Goal: Task Accomplishment & Management: Complete application form

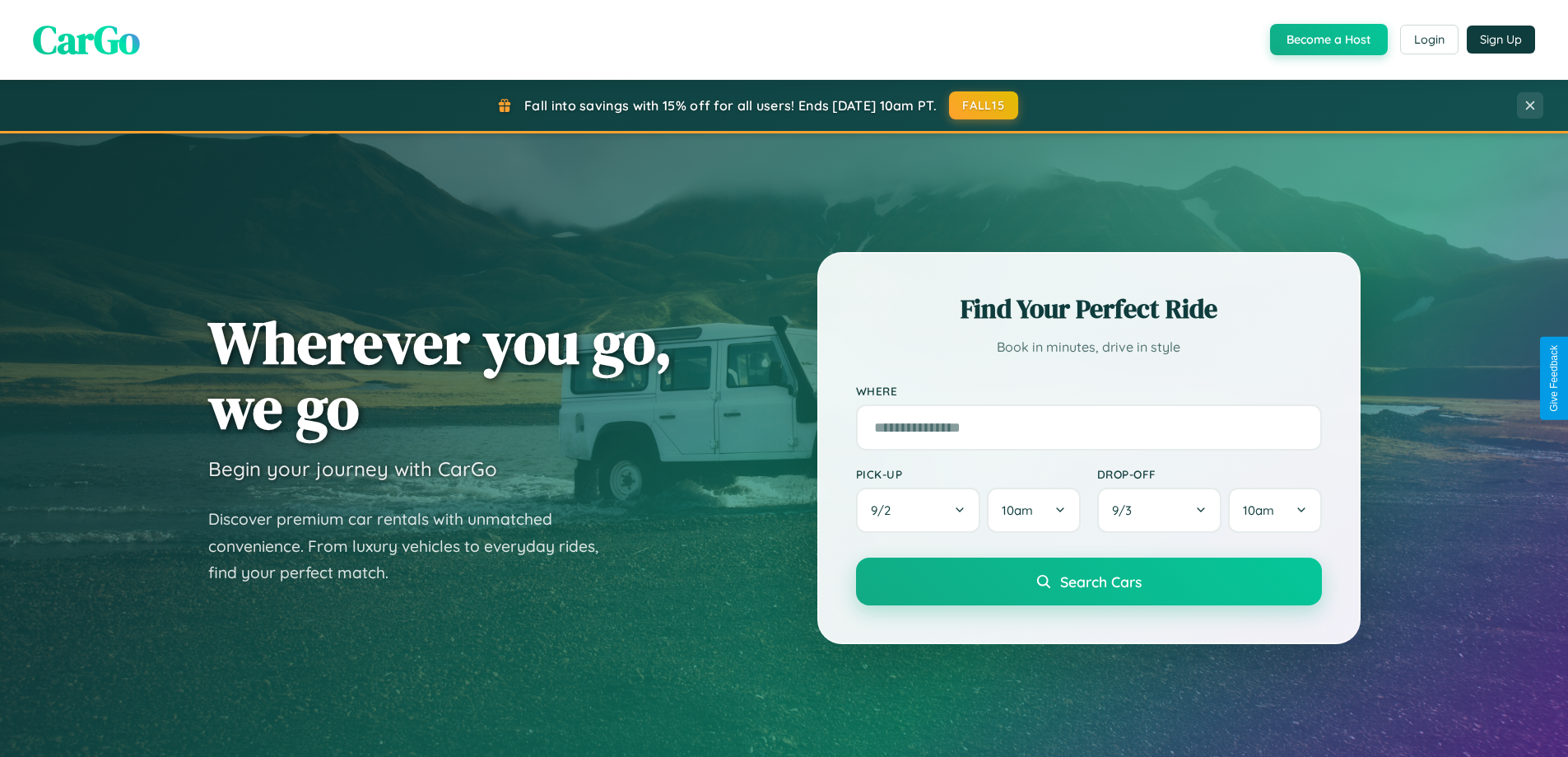
scroll to position [3169, 0]
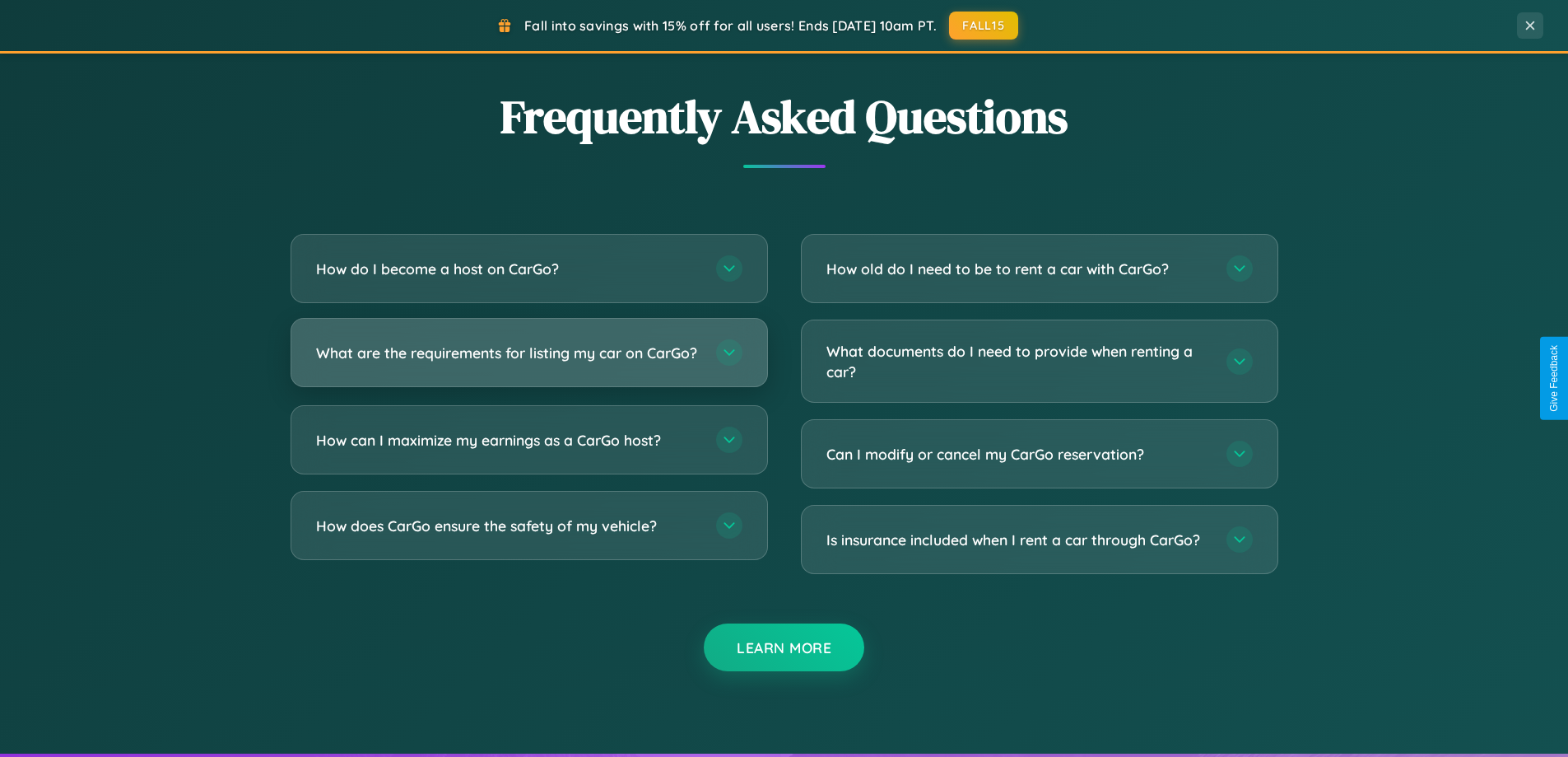
click at [529, 360] on h3 "What are the requirements for listing my car on CarGo?" at bounding box center [508, 352] width 384 height 21
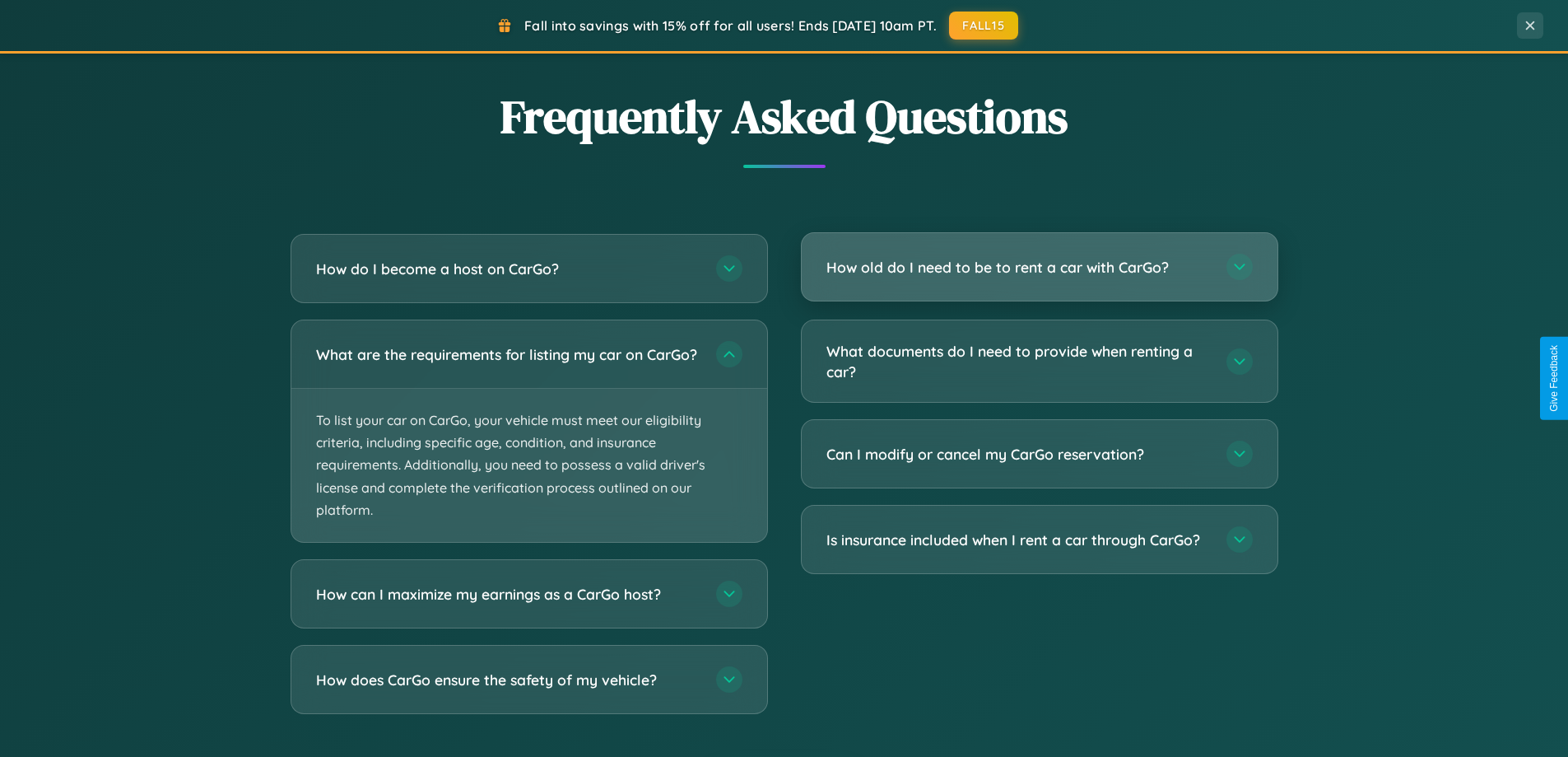
click at [1039, 268] on h3 "How old do I need to be to rent a car with CarGo?" at bounding box center [1018, 267] width 384 height 21
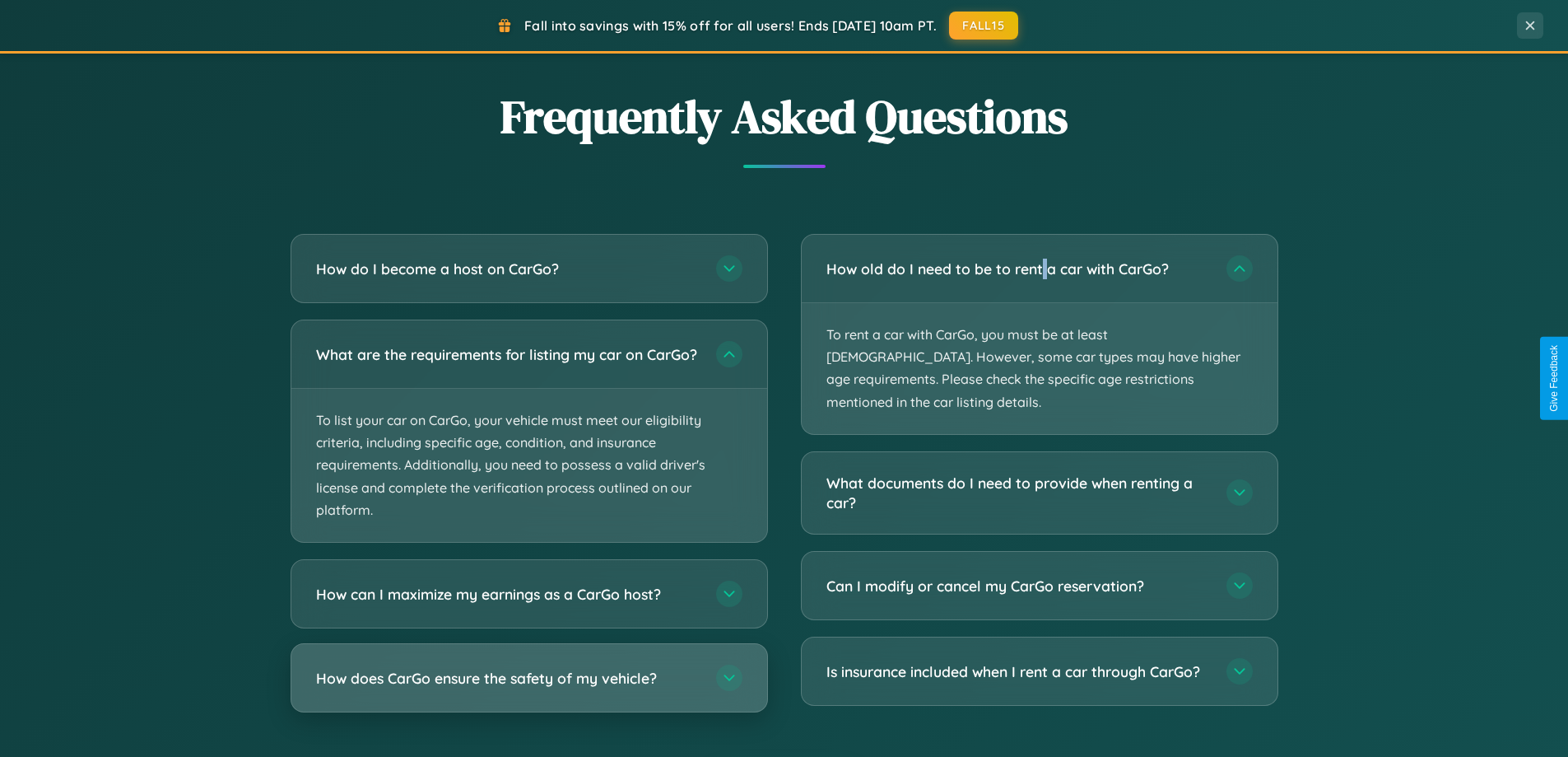
click at [529, 688] on h3 "How does CarGo ensure the safety of my vehicle?" at bounding box center [508, 678] width 384 height 21
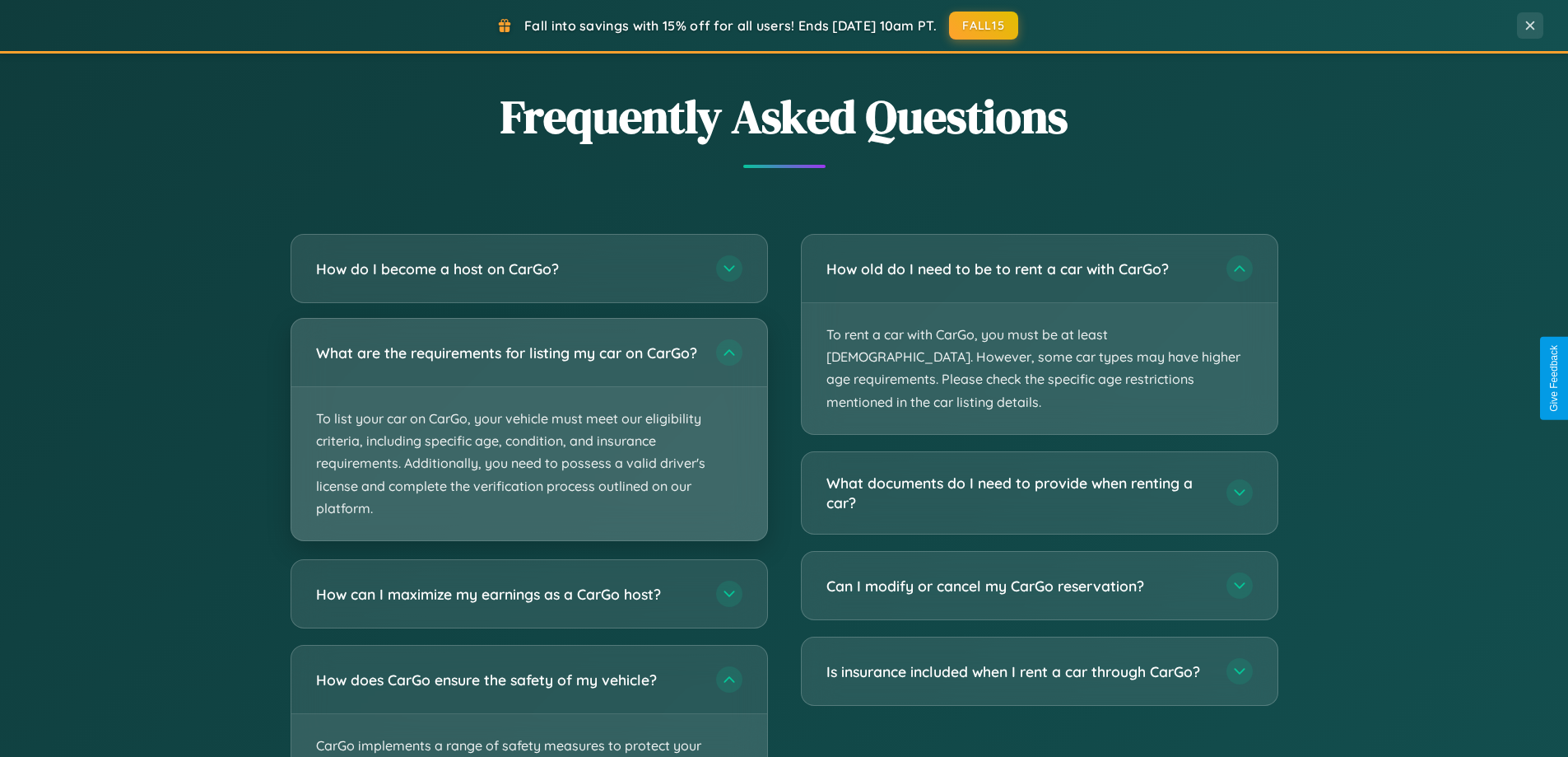
click at [529, 437] on p "To list your car on CarGo, your vehicle must meet our eligibility criteria, inc…" at bounding box center [529, 463] width 476 height 153
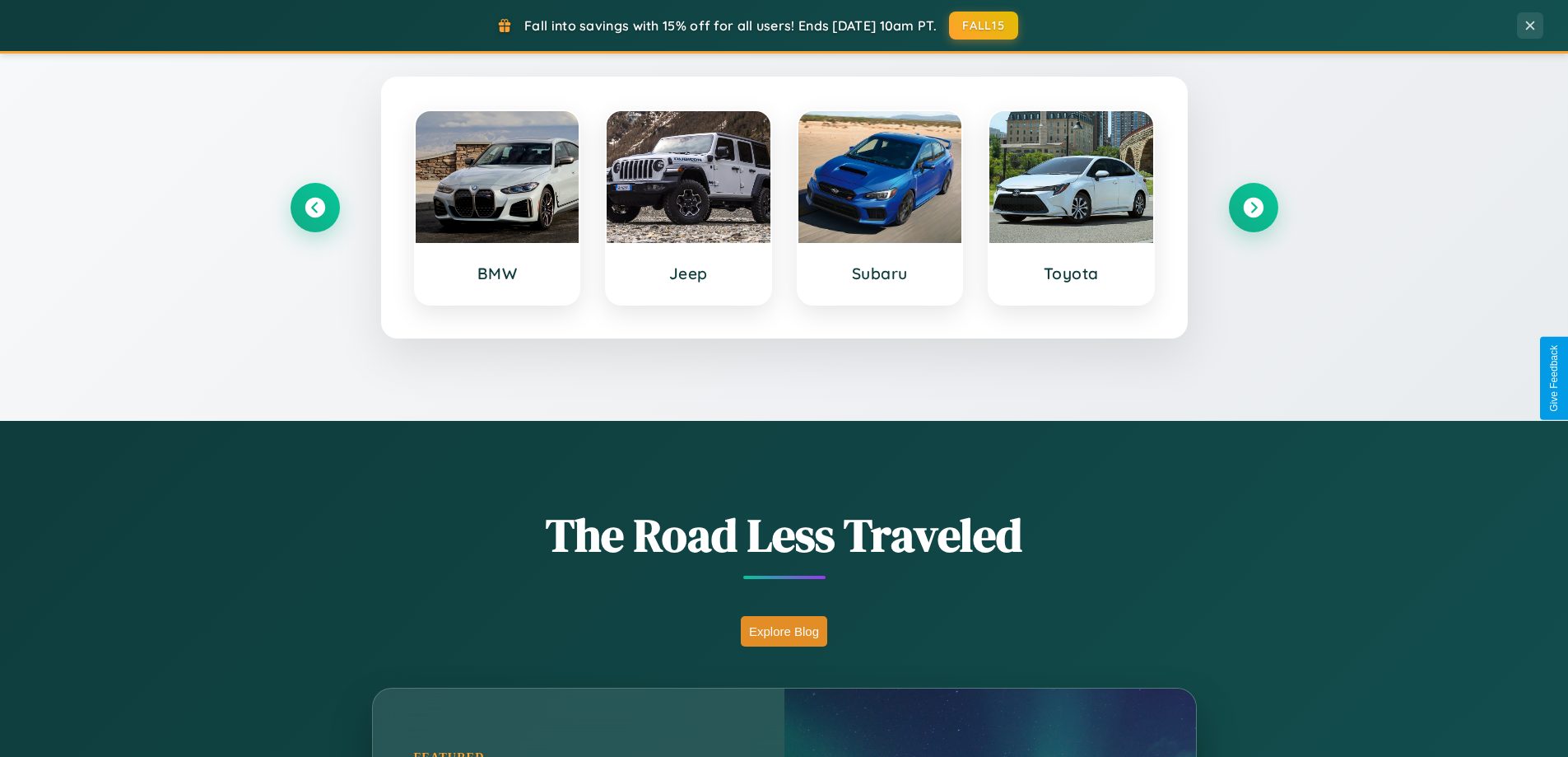
scroll to position [710, 0]
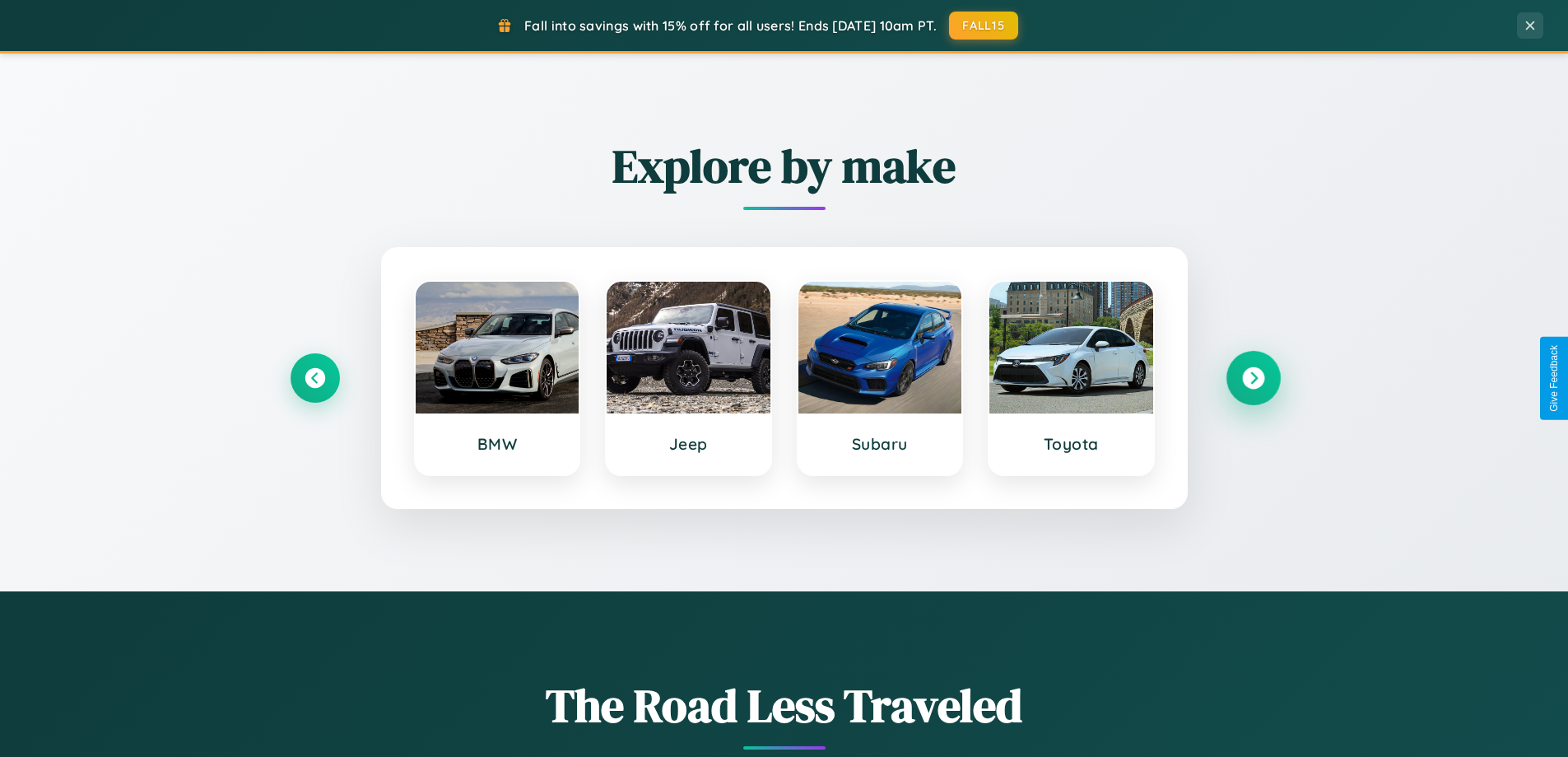
click at [1253, 378] on icon at bounding box center [1253, 378] width 23 height 23
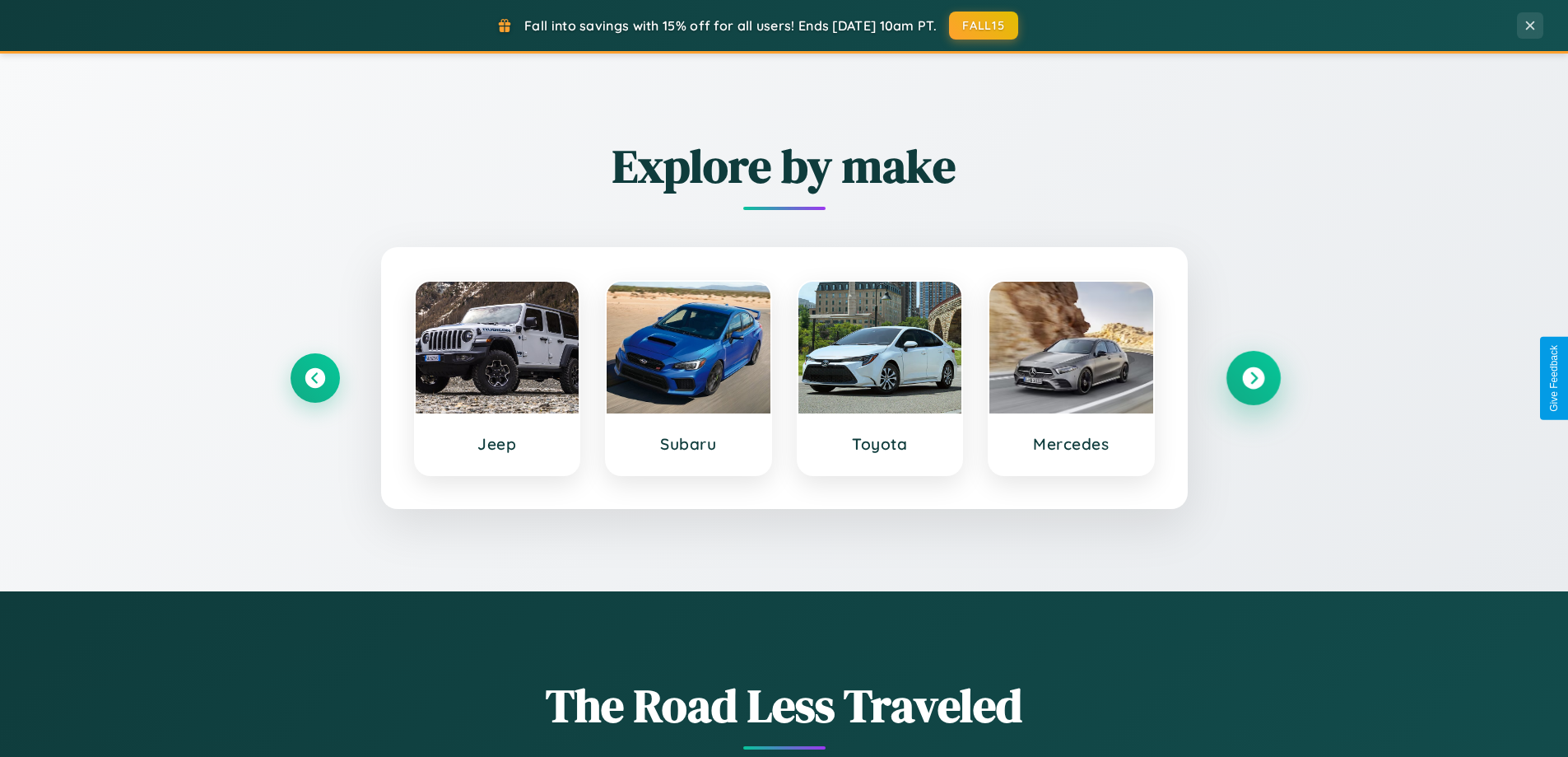
click at [1253, 378] on icon at bounding box center [1253, 378] width 23 height 23
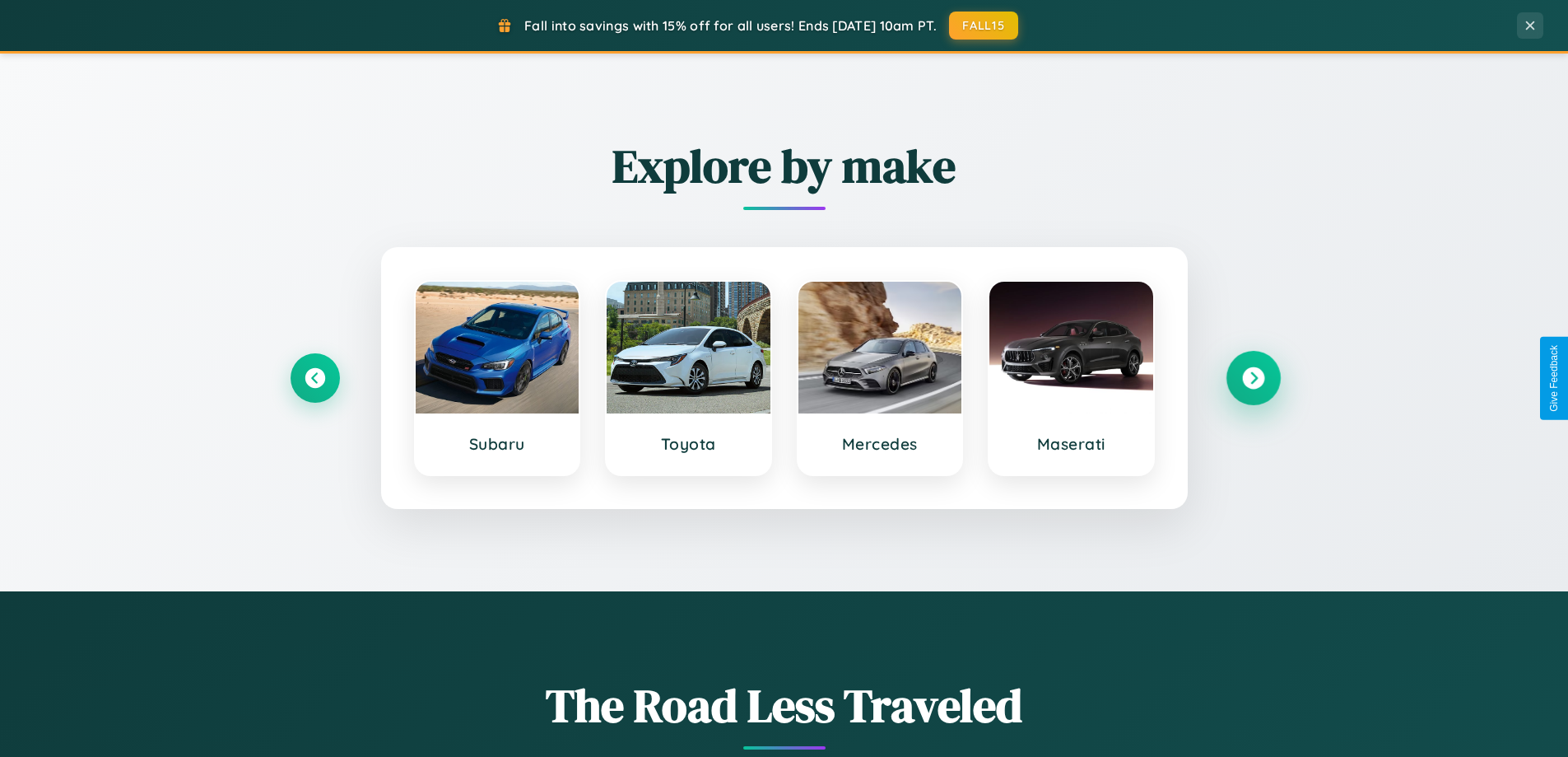
click at [1253, 378] on icon at bounding box center [1253, 378] width 23 height 23
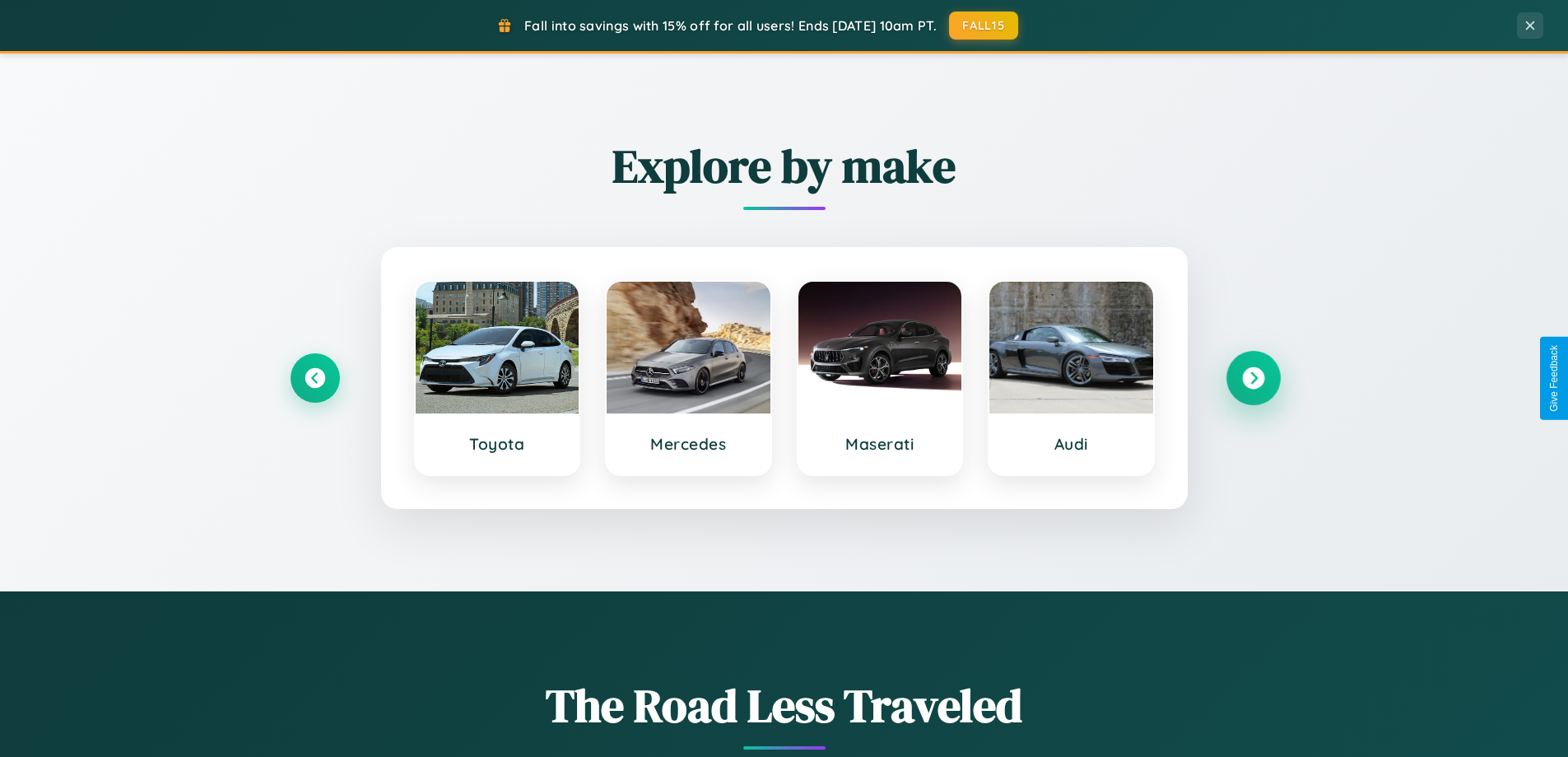
click at [1253, 378] on icon at bounding box center [1253, 378] width 23 height 23
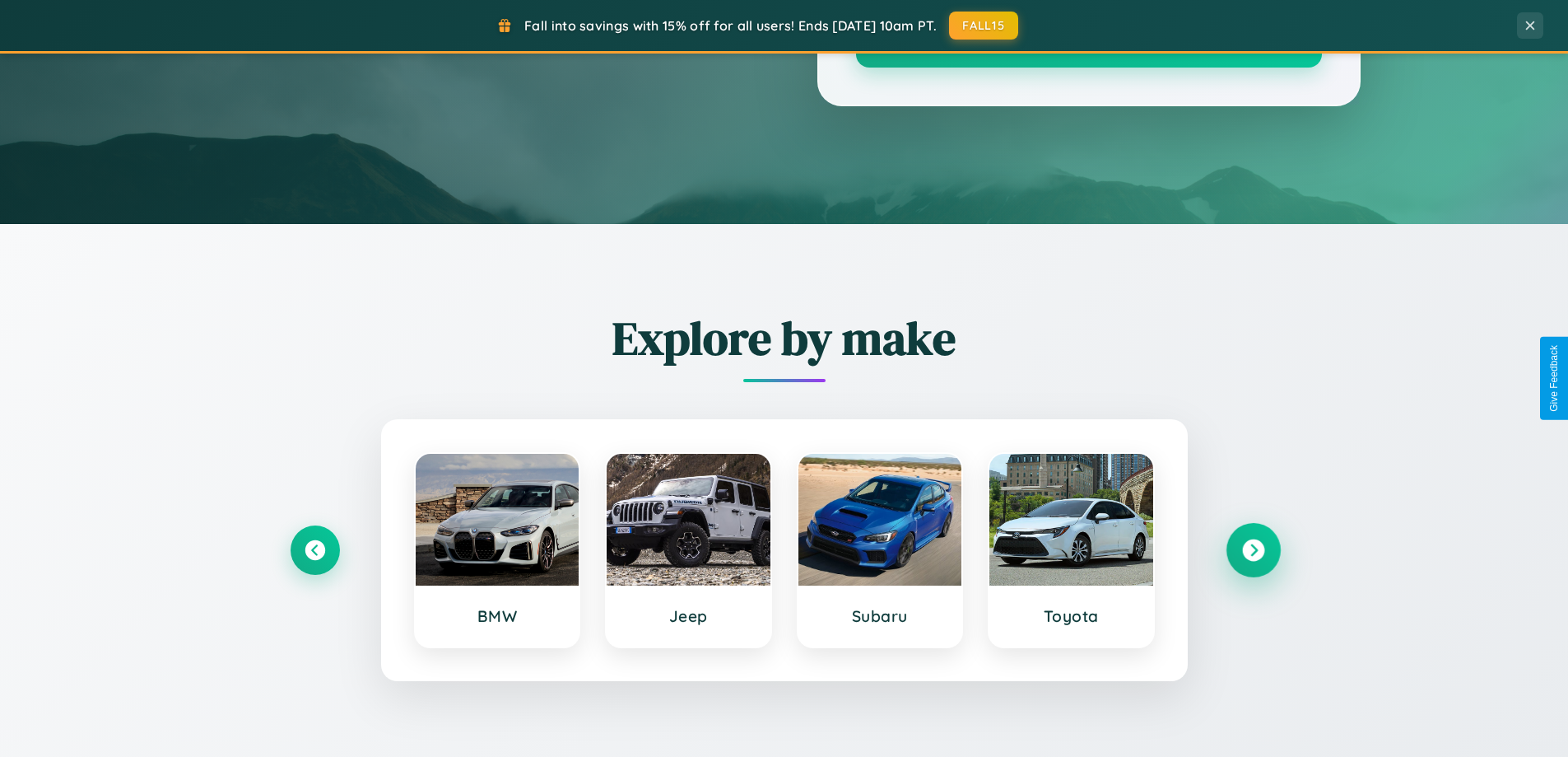
scroll to position [0, 0]
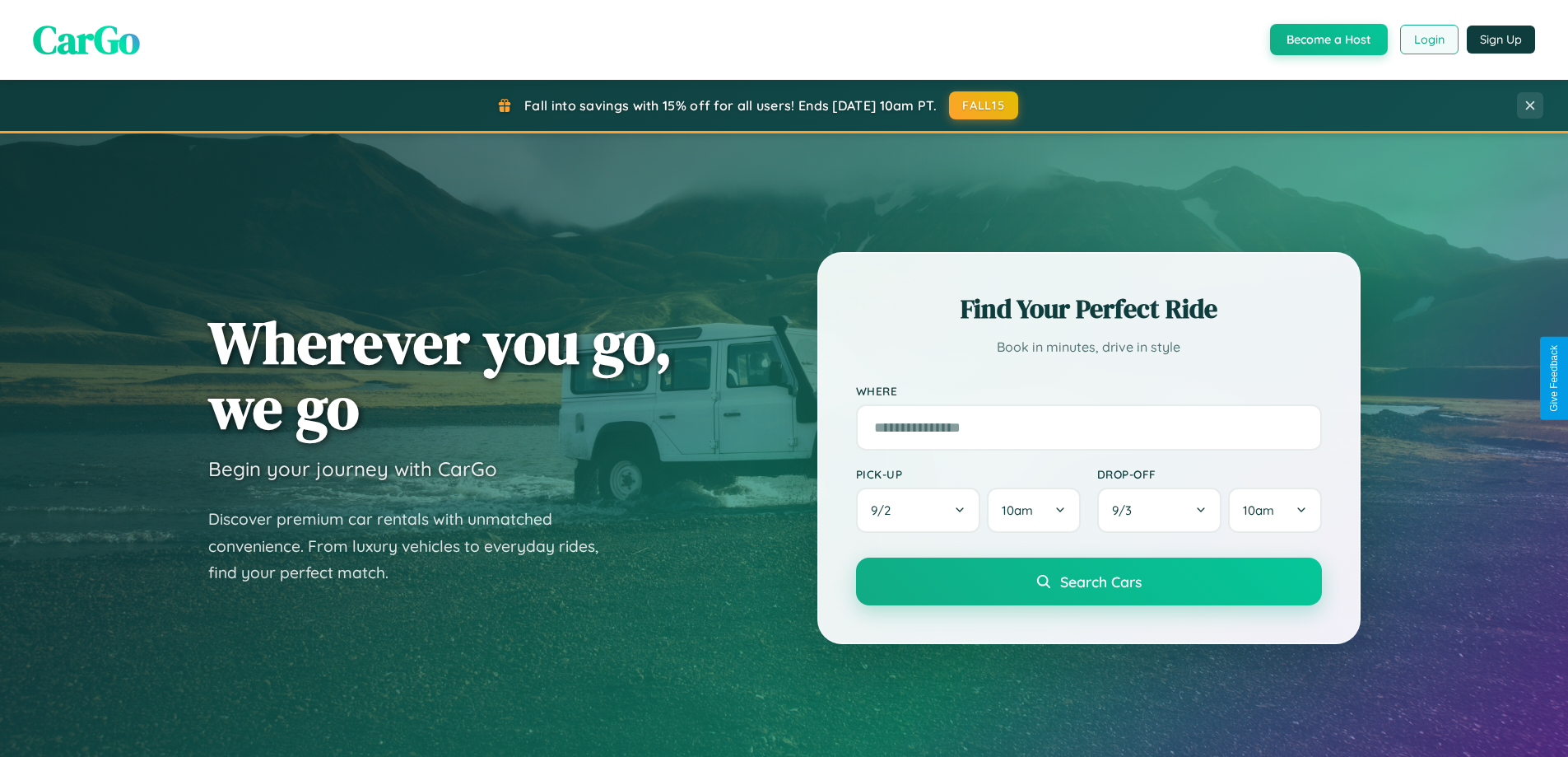
click at [1428, 39] on button "Login" at bounding box center [1429, 39] width 59 height 29
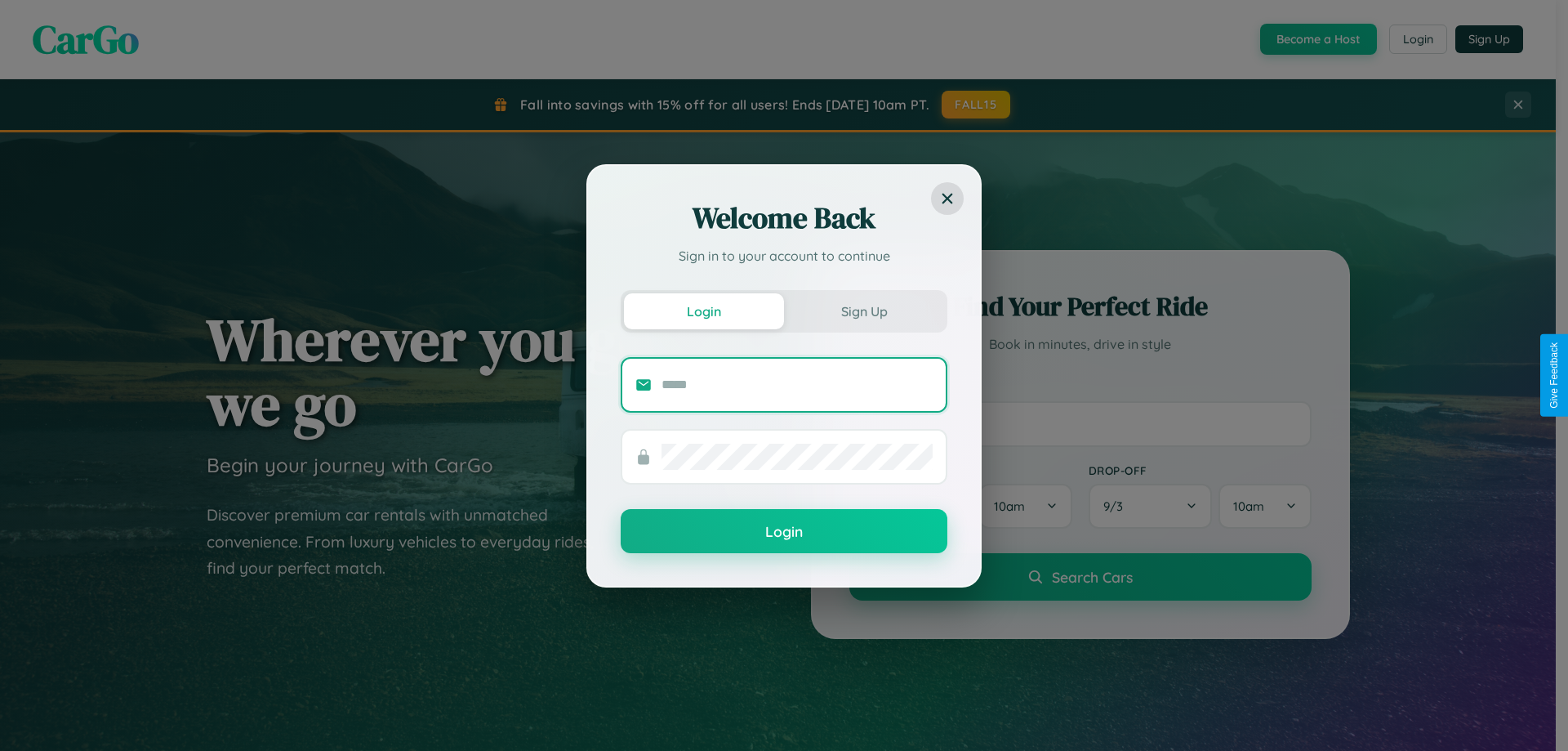
click at [797, 384] on input "text" at bounding box center [796, 384] width 271 height 26
type input "**********"
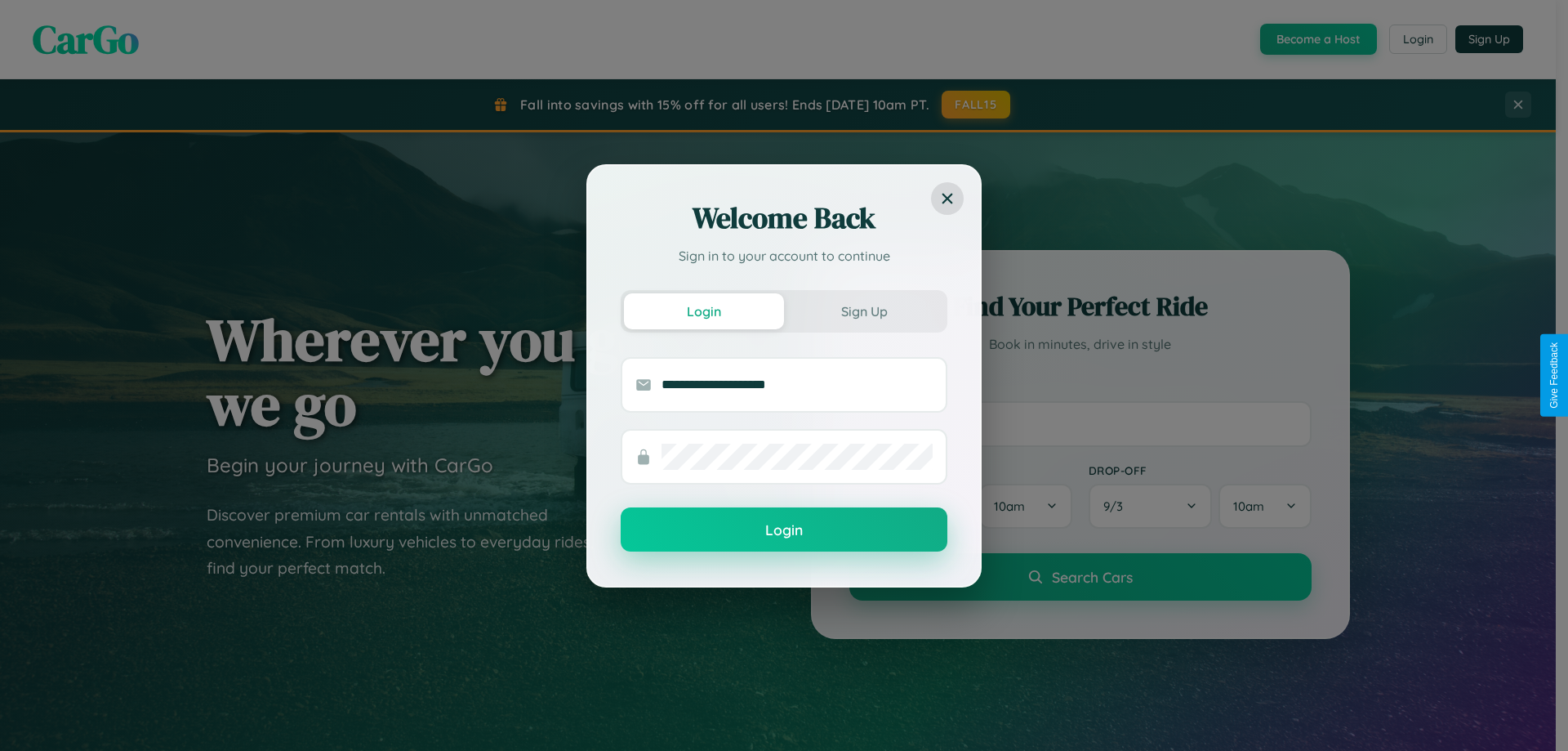
click at [784, 530] on button "Login" at bounding box center [784, 529] width 327 height 44
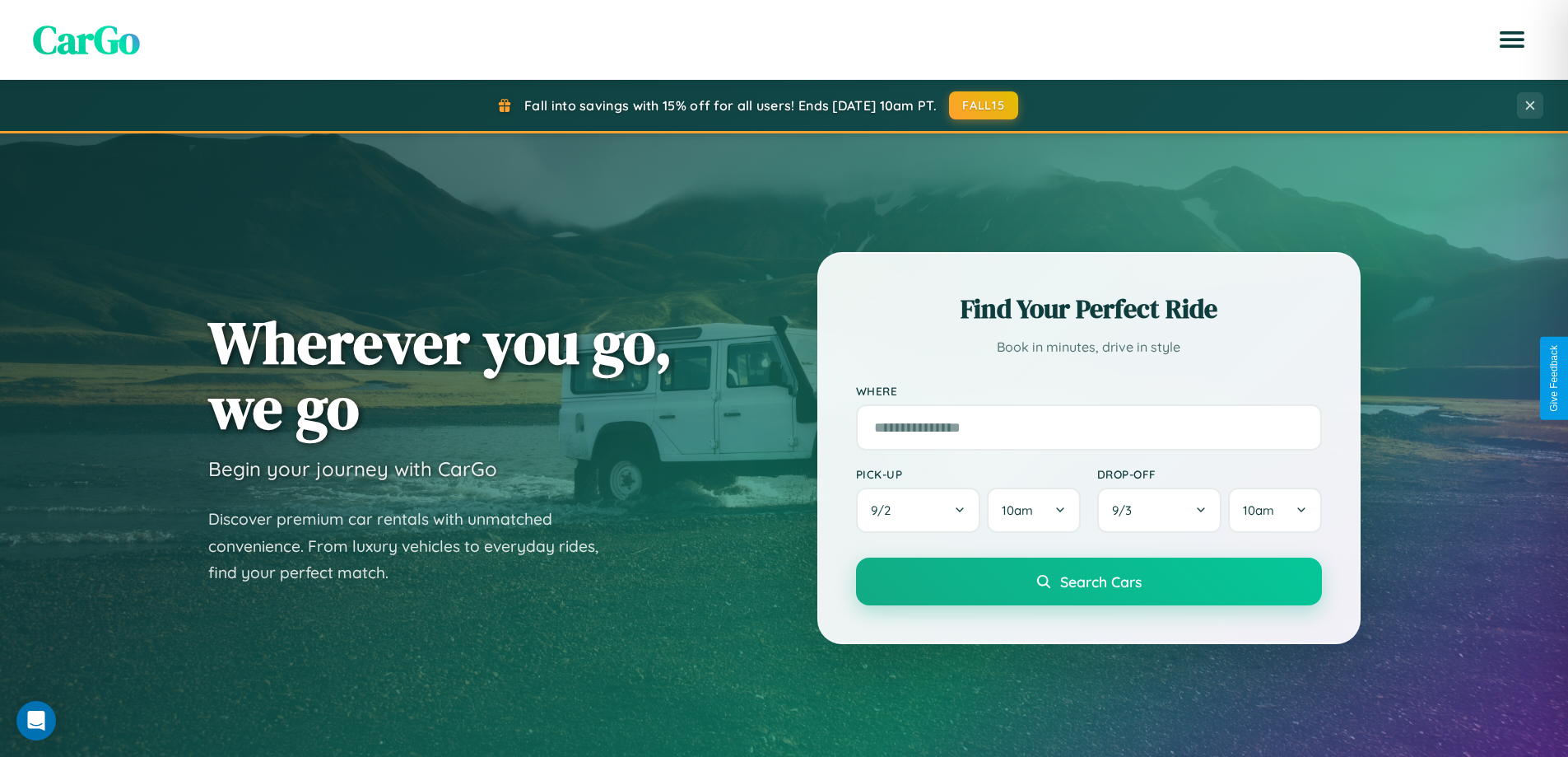
scroll to position [2646, 0]
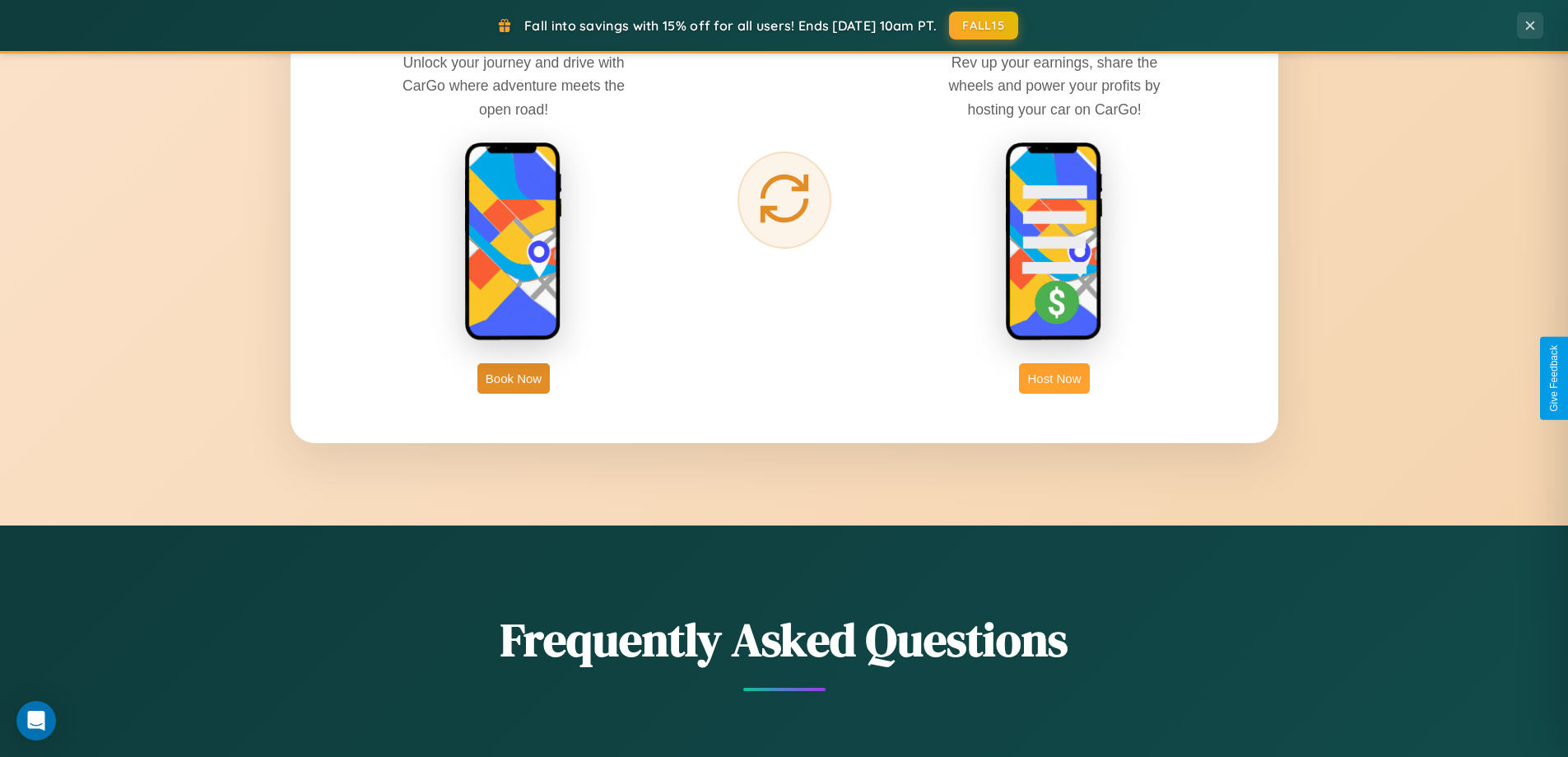
click at [1055, 378] on button "Host Now" at bounding box center [1055, 378] width 70 height 30
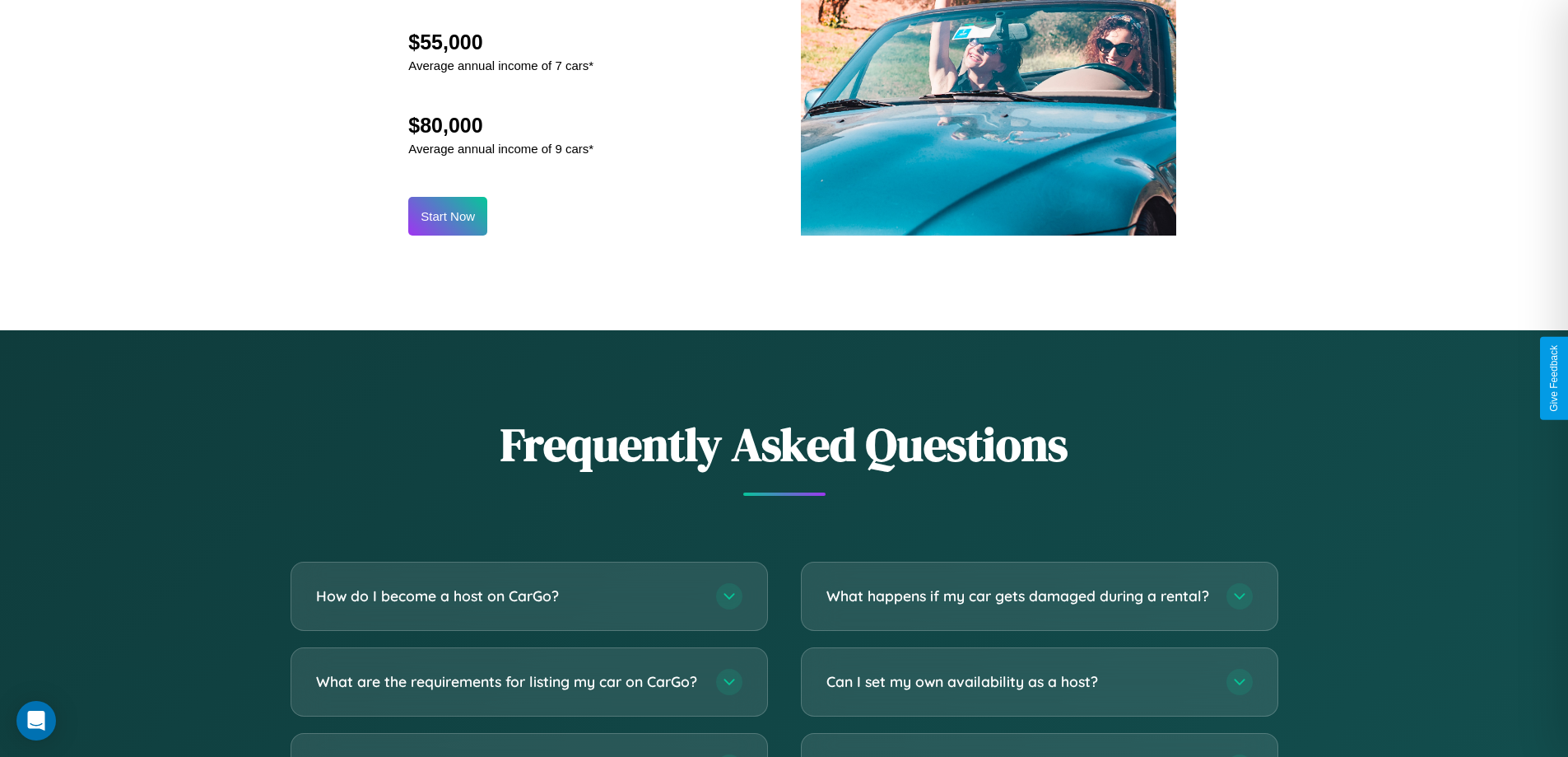
scroll to position [2226, 0]
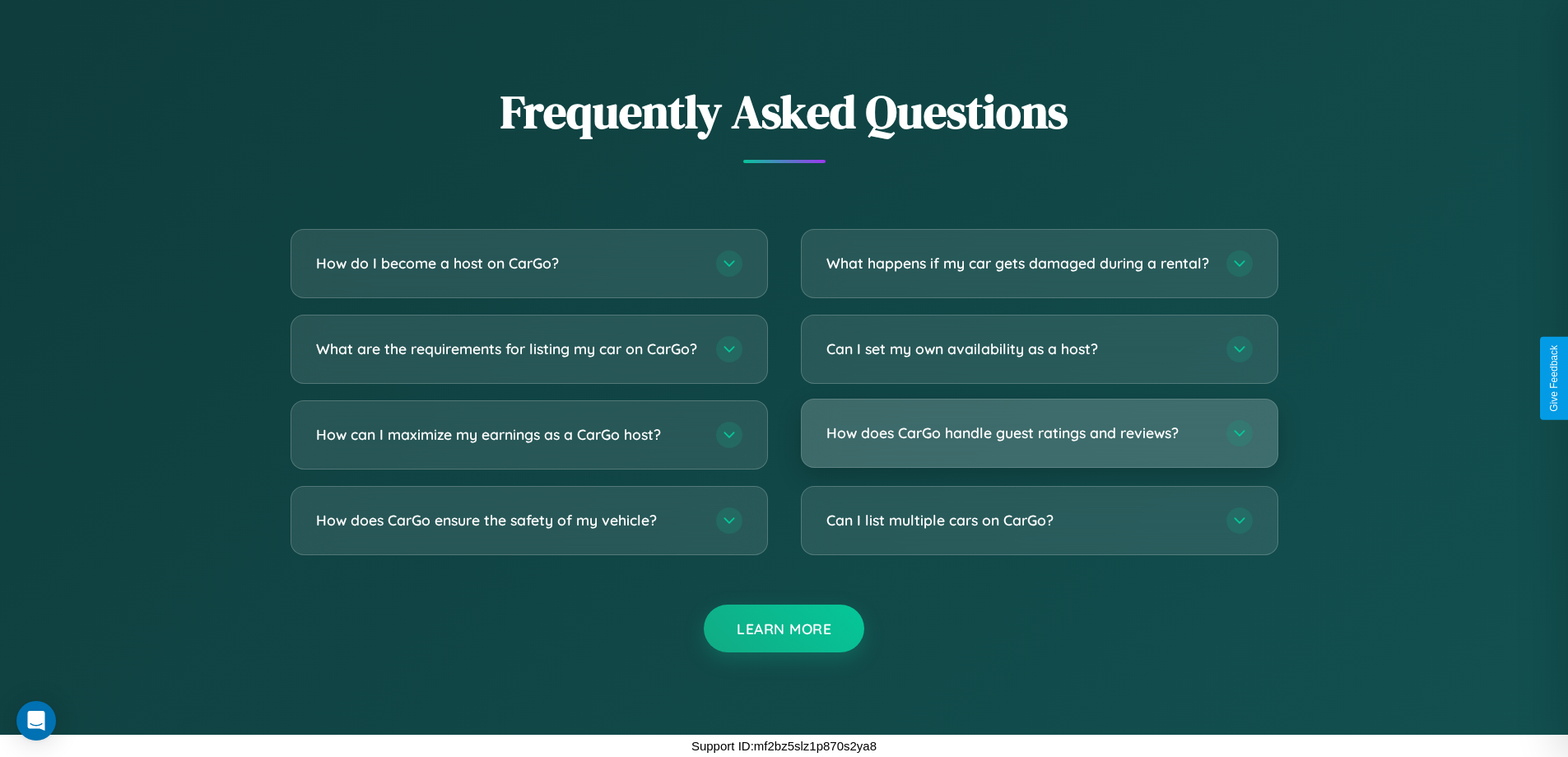
click at [1039, 433] on h3 "How does CarGo handle guest ratings and reviews?" at bounding box center [1018, 432] width 384 height 21
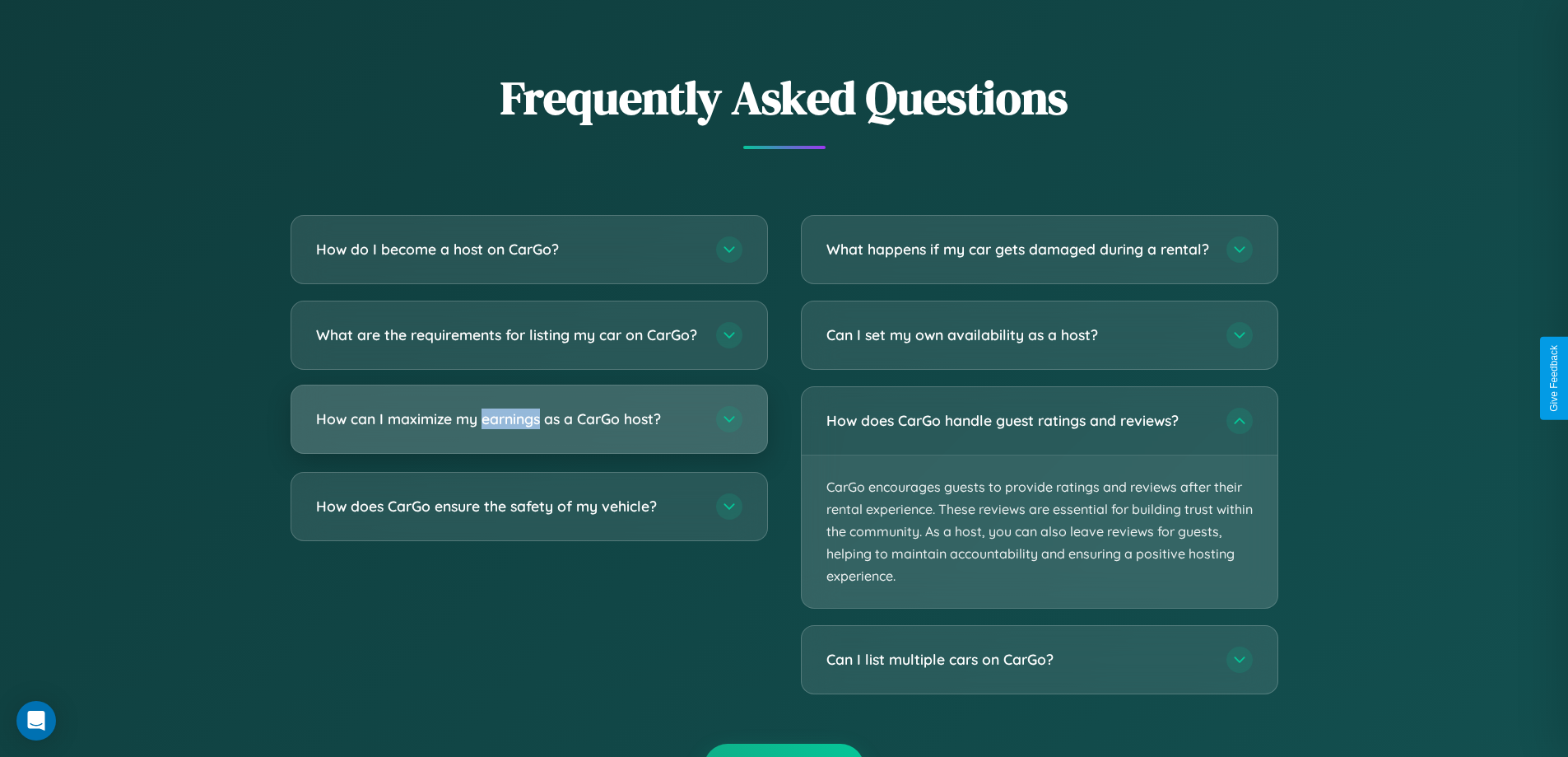
click at [529, 429] on h3 "How can I maximize my earnings as a CarGo host?" at bounding box center [508, 418] width 384 height 21
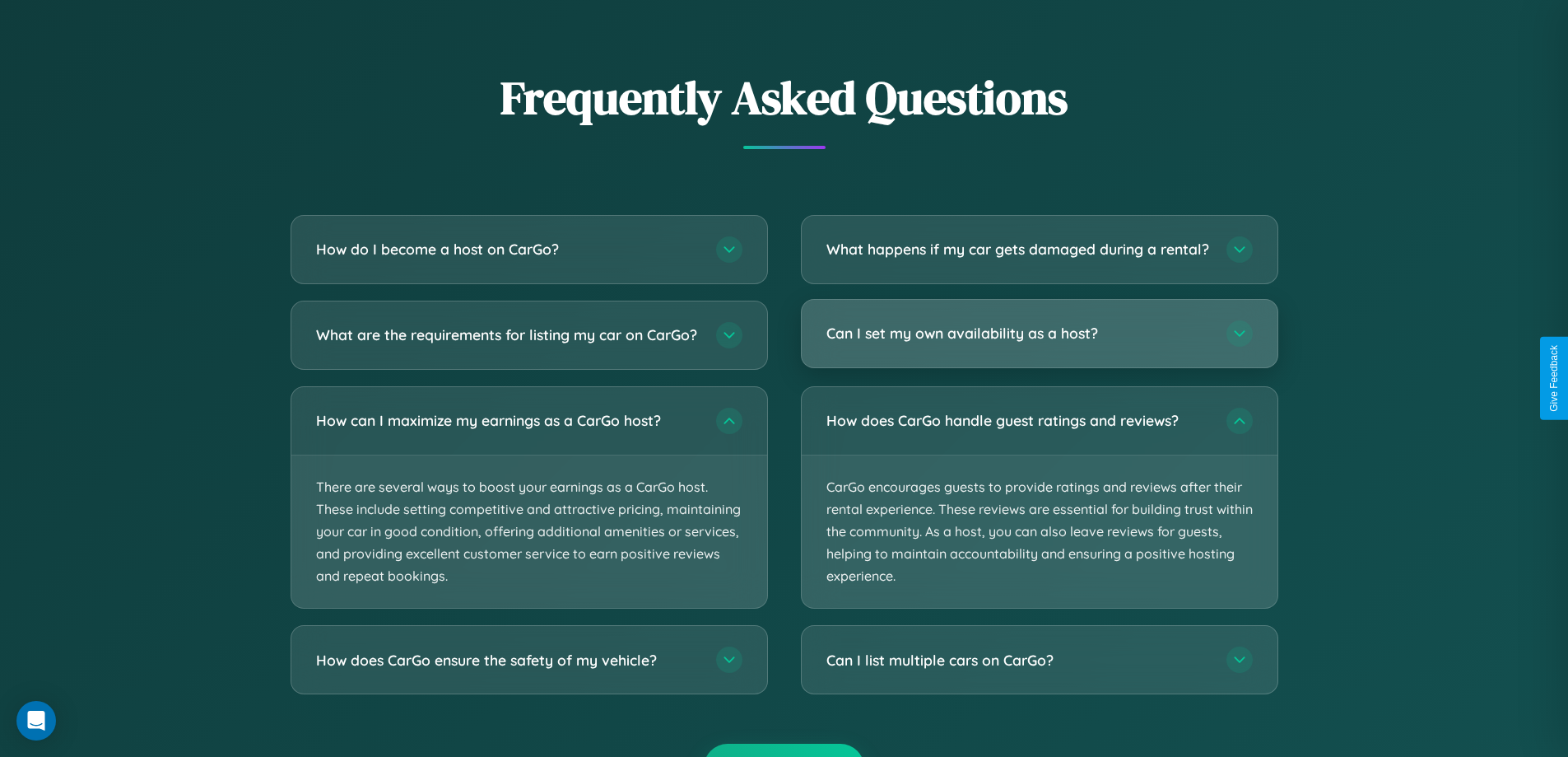
click at [1039, 343] on h3 "Can I set my own availability as a host?" at bounding box center [1018, 333] width 384 height 21
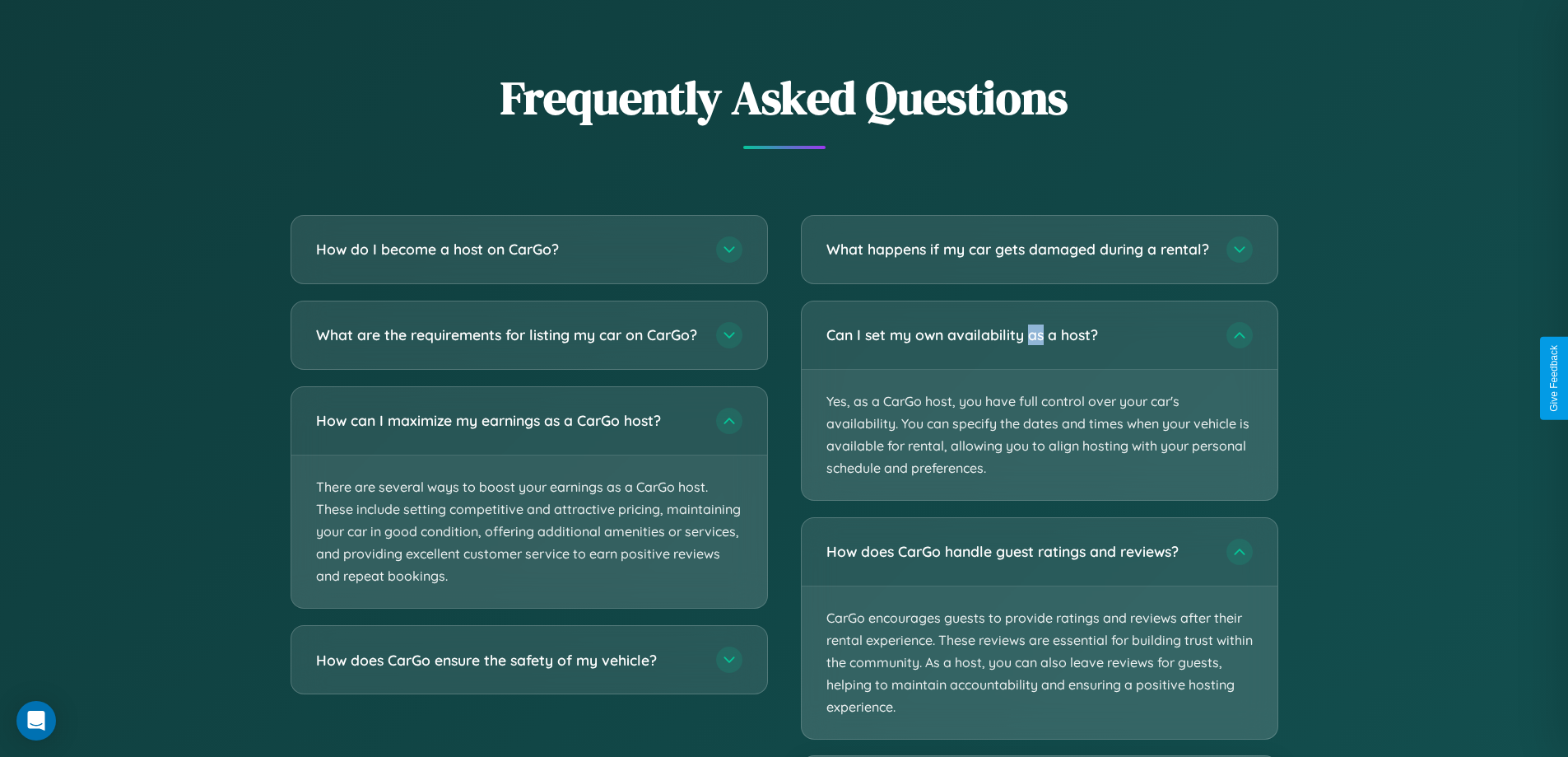
scroll to position [2309, 0]
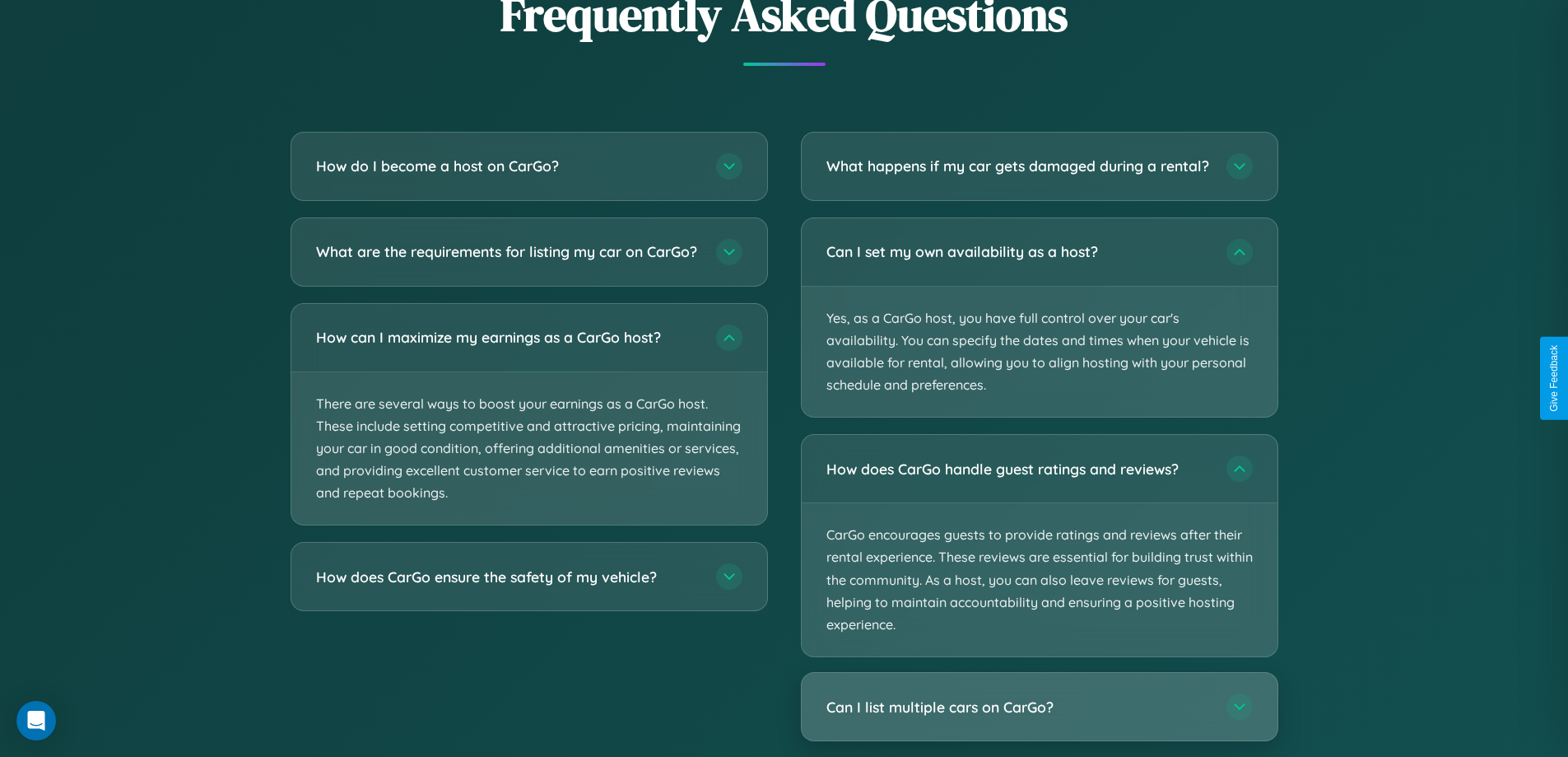
click at [1039, 717] on h3 "Can I list multiple cars on CarGo?" at bounding box center [1018, 707] width 384 height 21
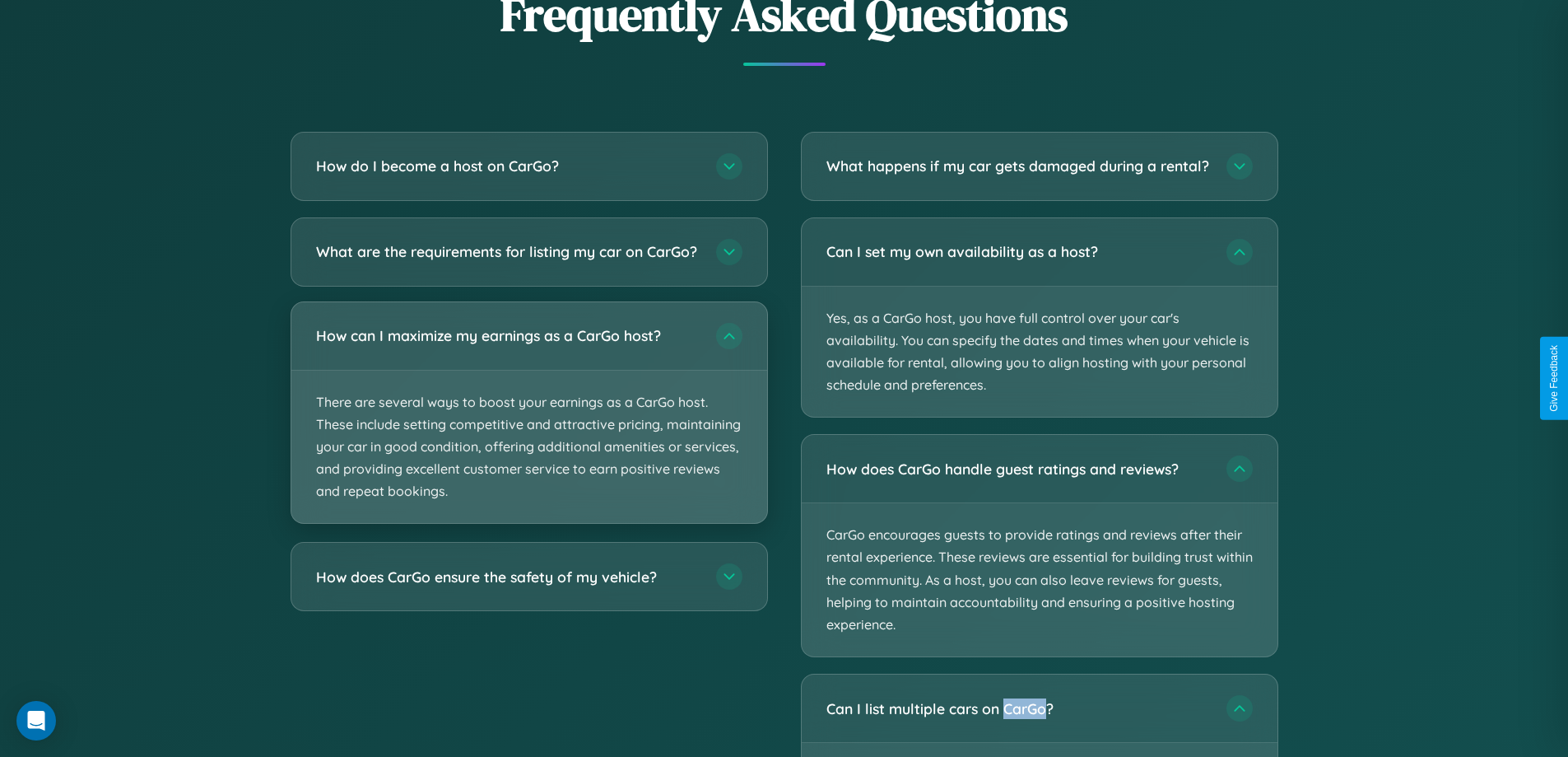
click at [529, 428] on p "There are several ways to boost your earnings as a CarGo host. These include se…" at bounding box center [529, 447] width 476 height 153
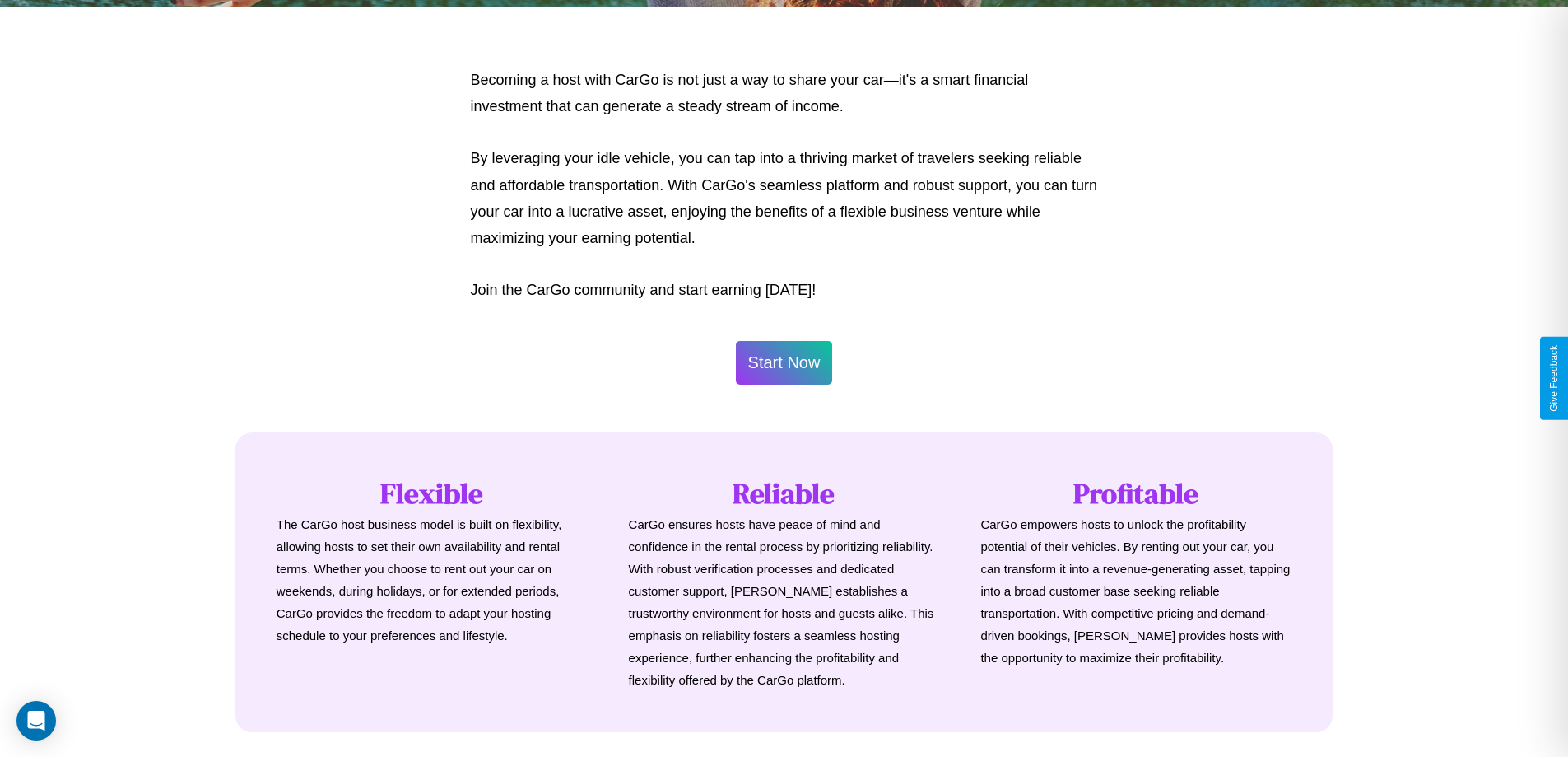
scroll to position [795, 0]
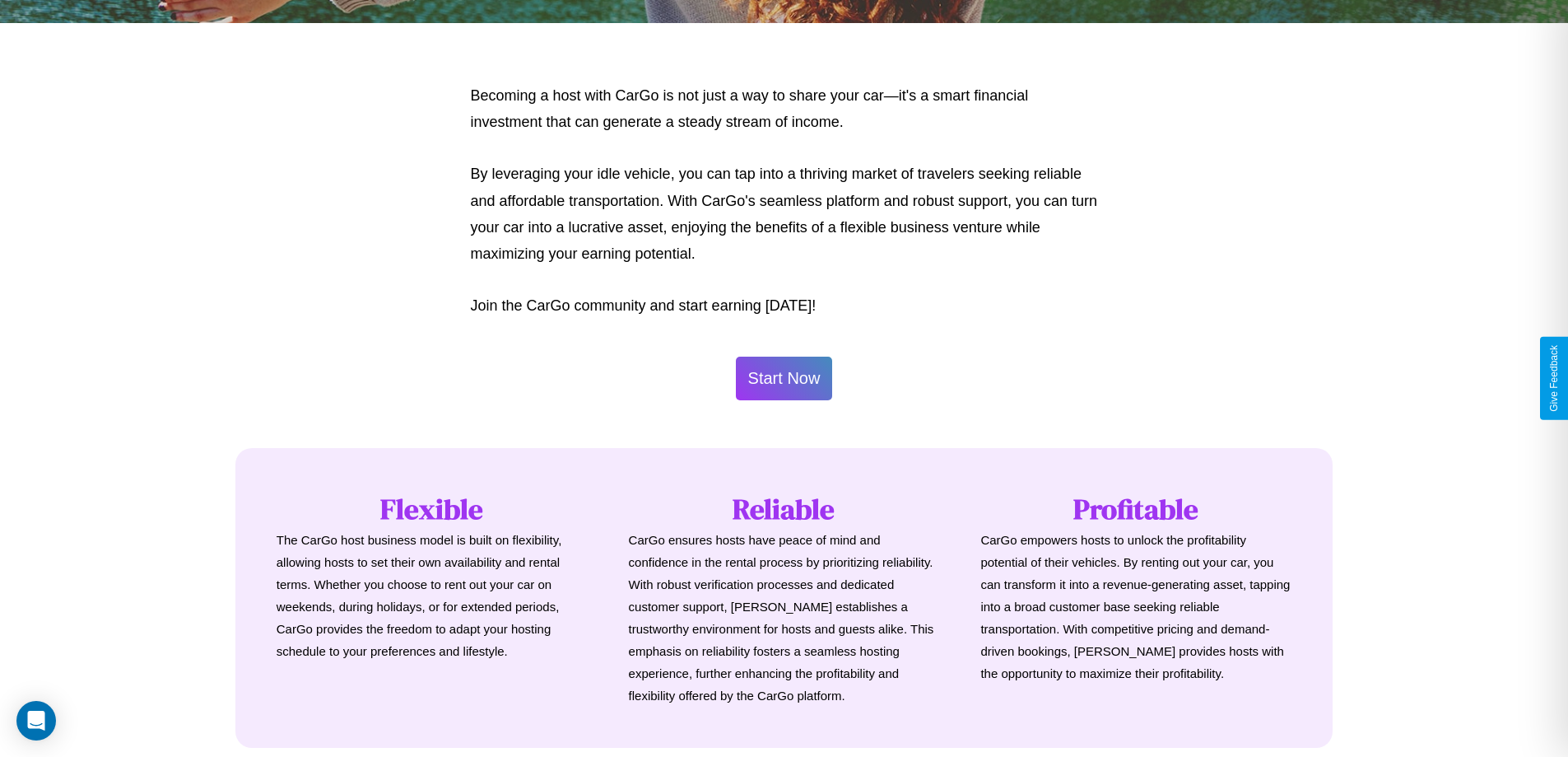
click at [784, 378] on button "Start Now" at bounding box center [784, 378] width 97 height 43
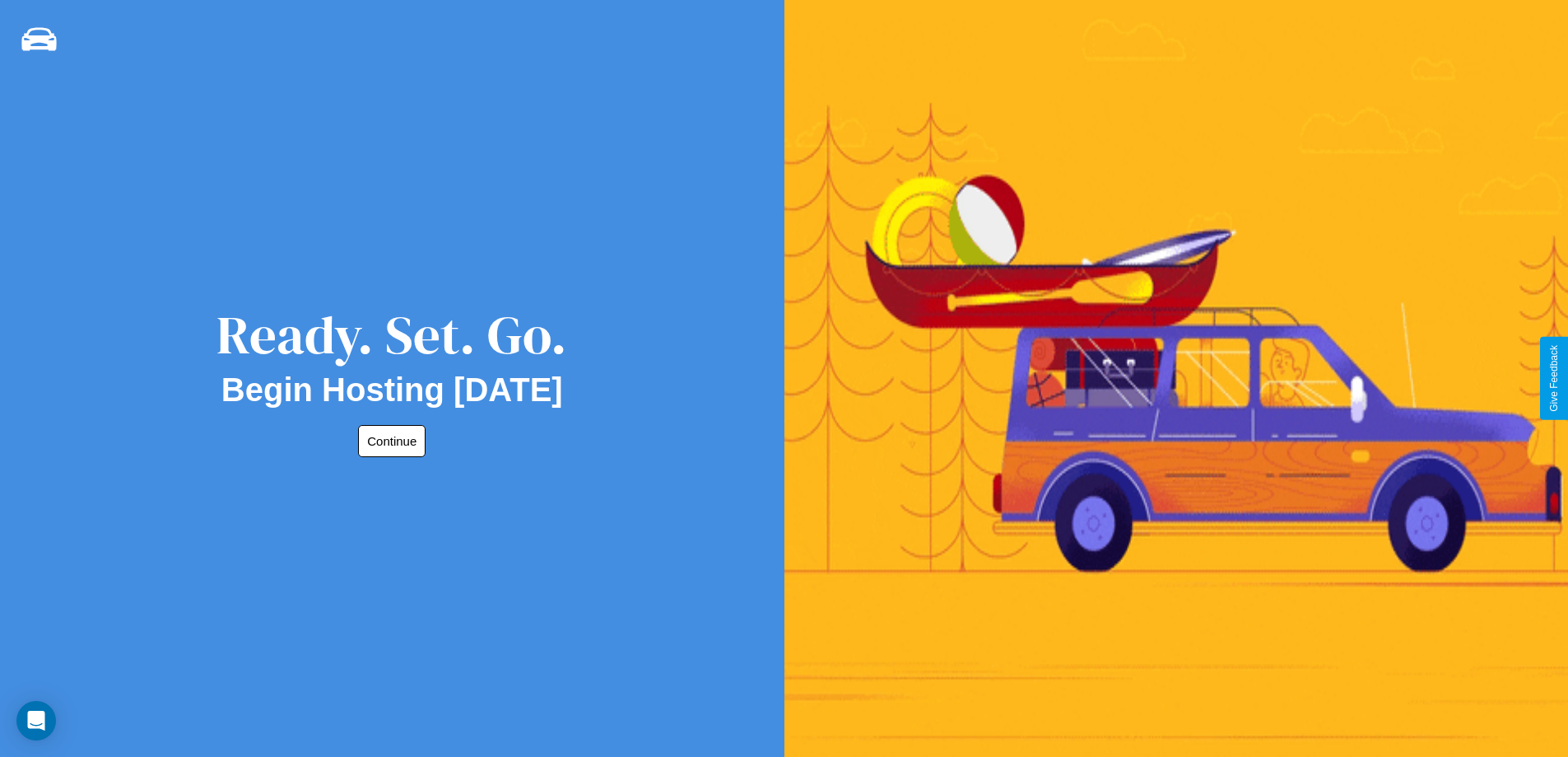
click at [389, 441] on button "Continue" at bounding box center [391, 441] width 68 height 32
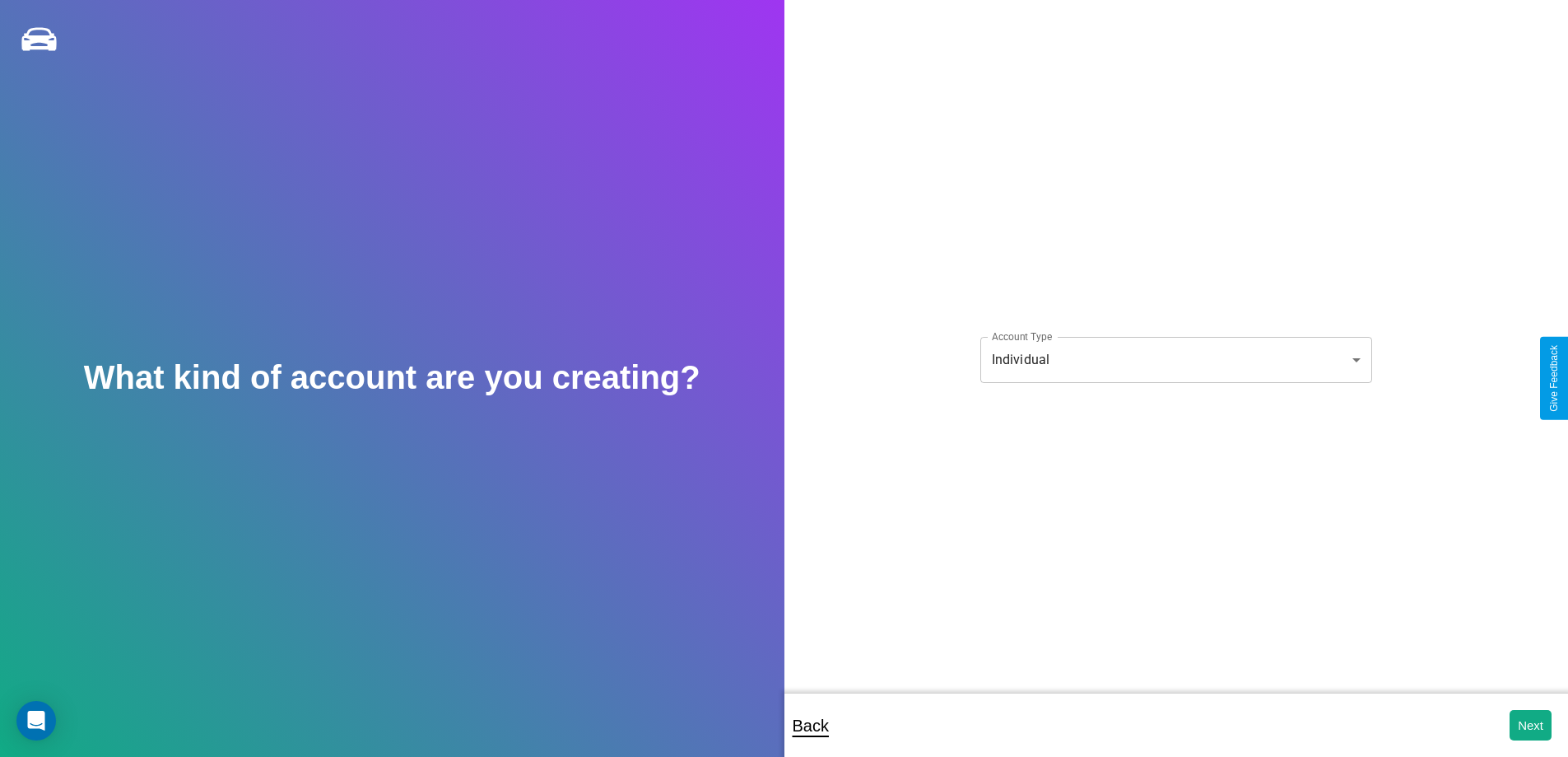
click at [1176, 359] on body "**********" at bounding box center [784, 389] width 1568 height 779
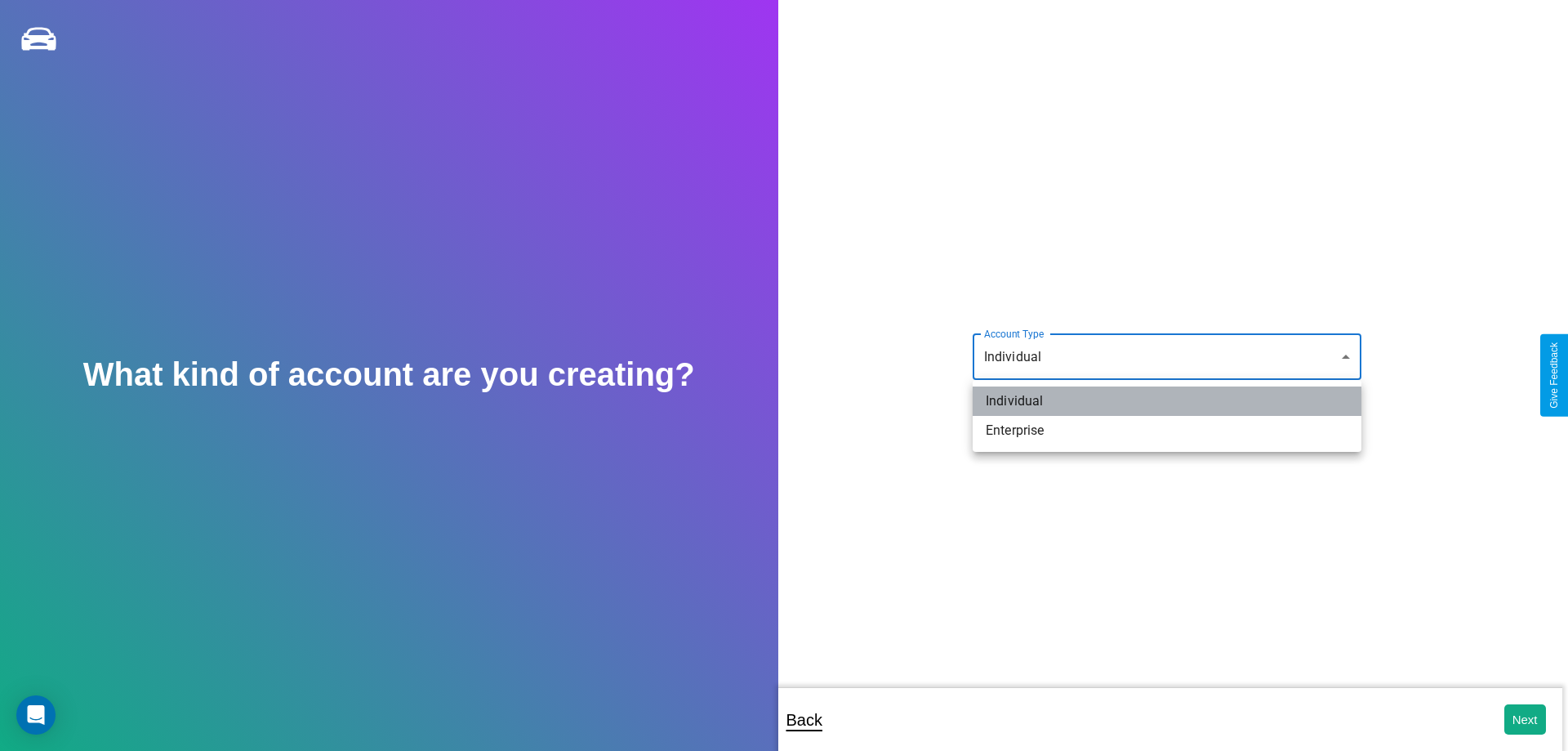
click at [1167, 401] on li "Individual" at bounding box center [1166, 401] width 389 height 29
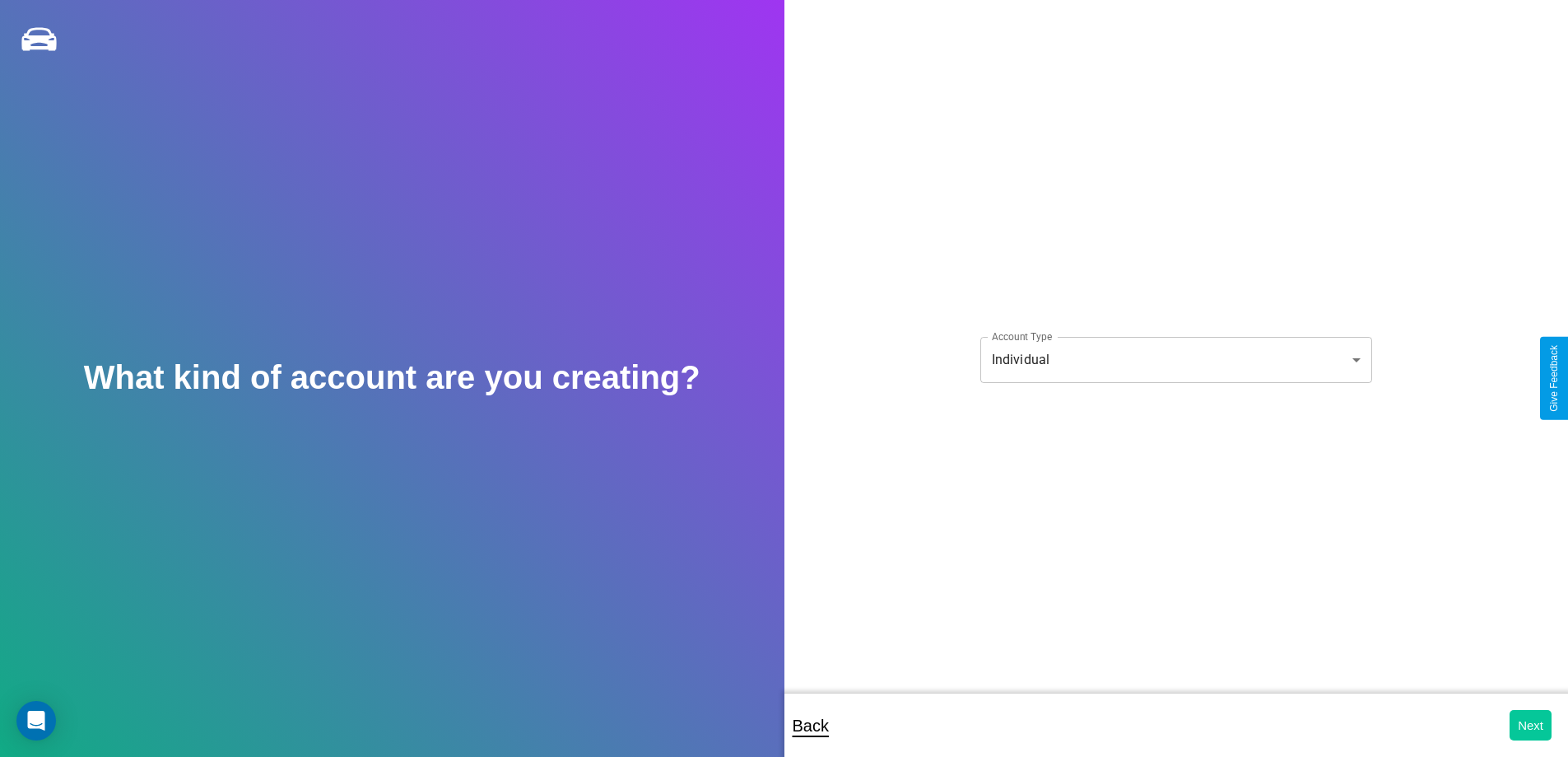
click at [1530, 724] on button "Next" at bounding box center [1530, 725] width 42 height 30
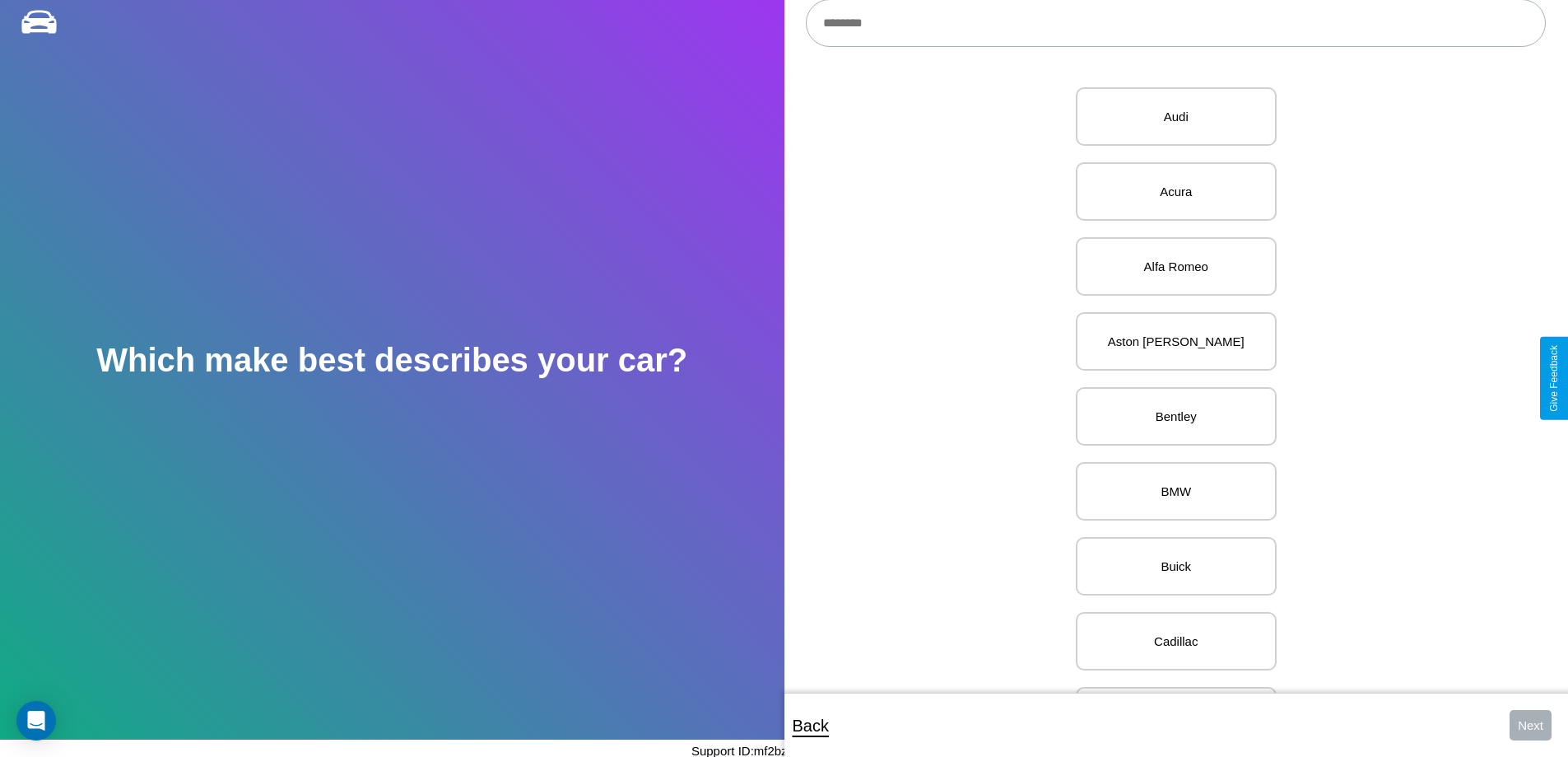
scroll to position [638, 0]
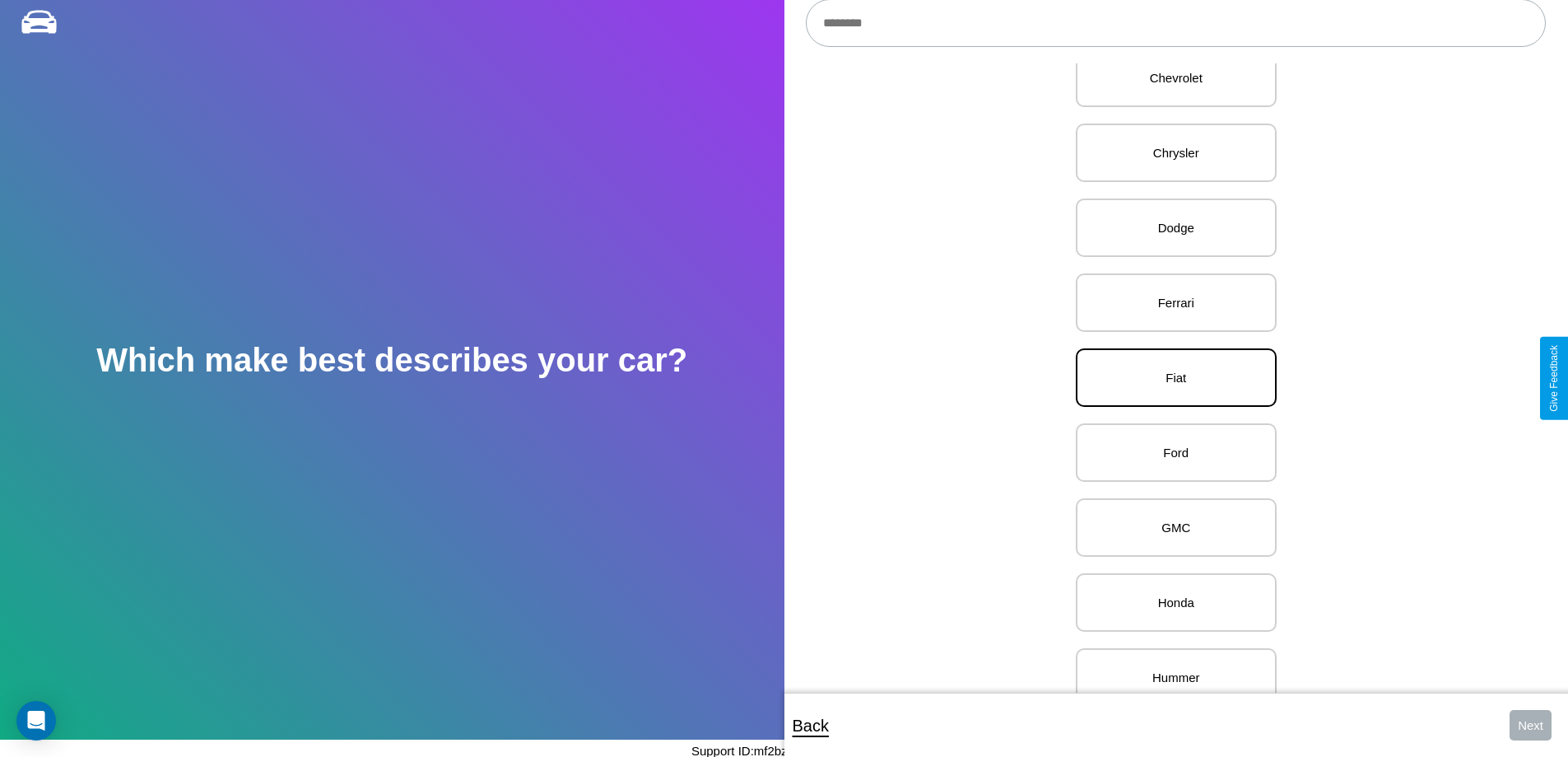
click at [1170, 378] on p "Fiat" at bounding box center [1176, 377] width 165 height 23
click at [1530, 724] on button "Next" at bounding box center [1530, 725] width 42 height 30
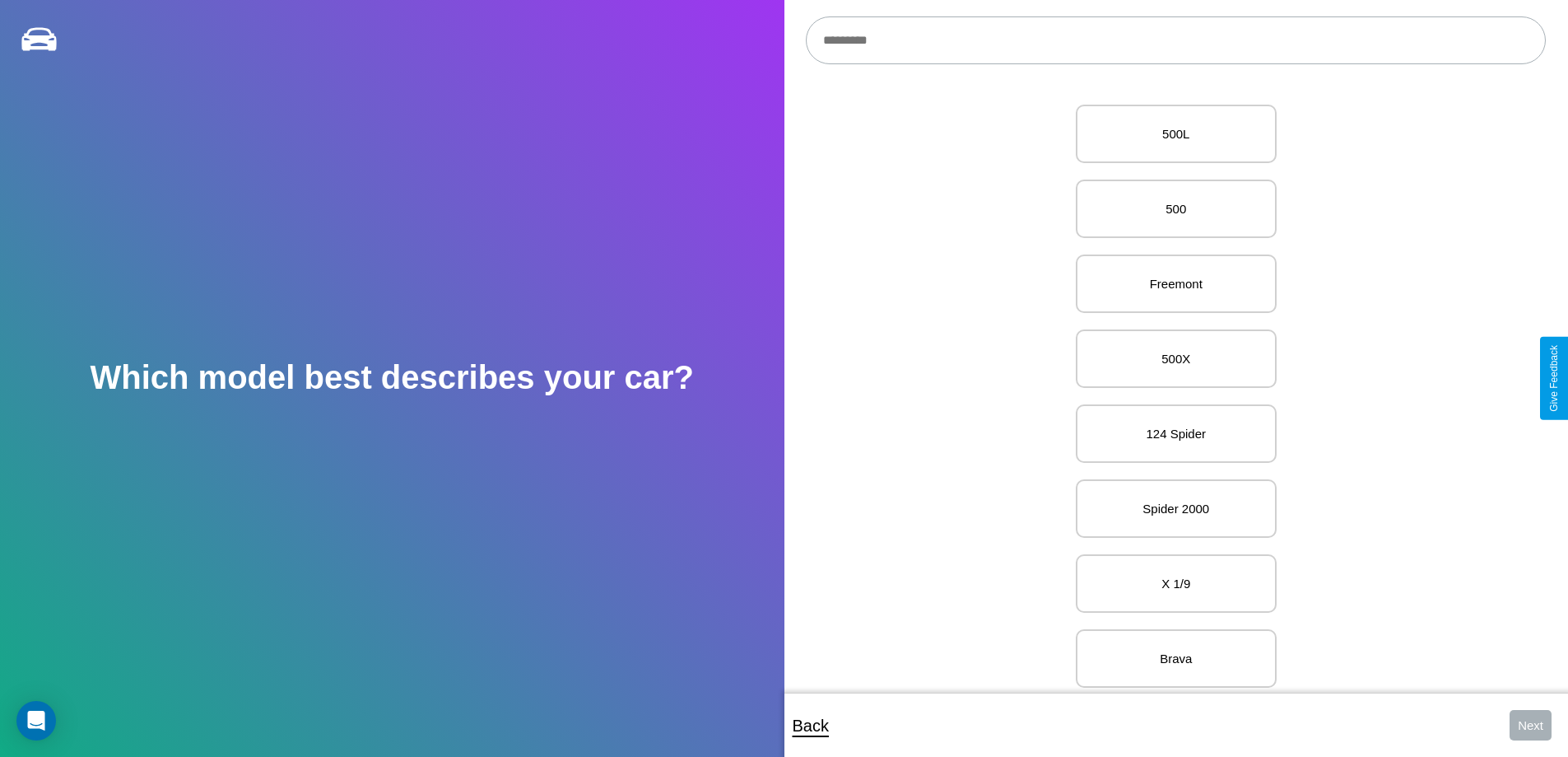
click at [1176, 40] on input "text" at bounding box center [1176, 40] width 740 height 48
type input "*****"
click at [1170, 134] on p "X 1/9" at bounding box center [1176, 134] width 165 height 23
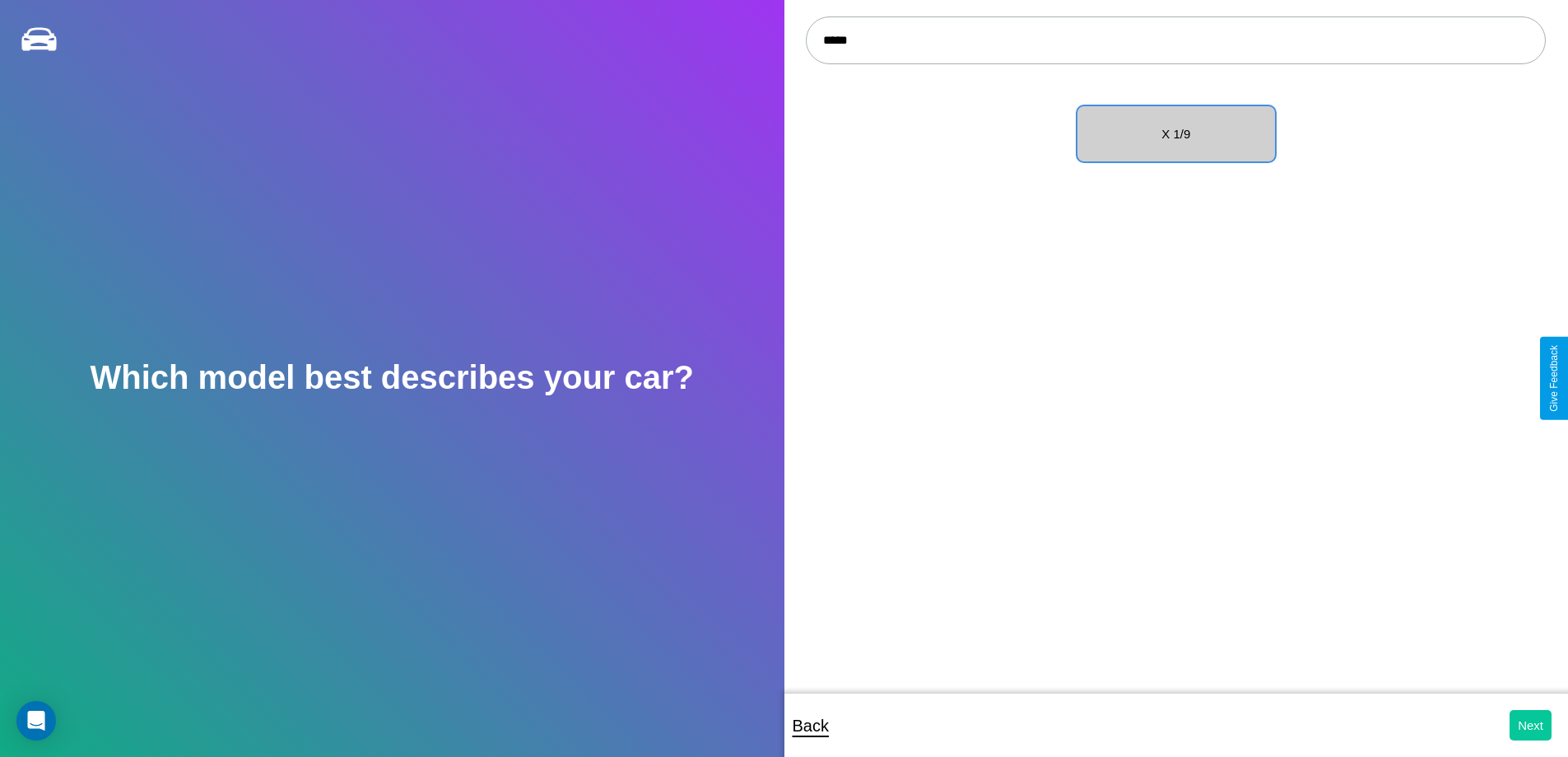
click at [1530, 724] on button "Next" at bounding box center [1530, 725] width 42 height 30
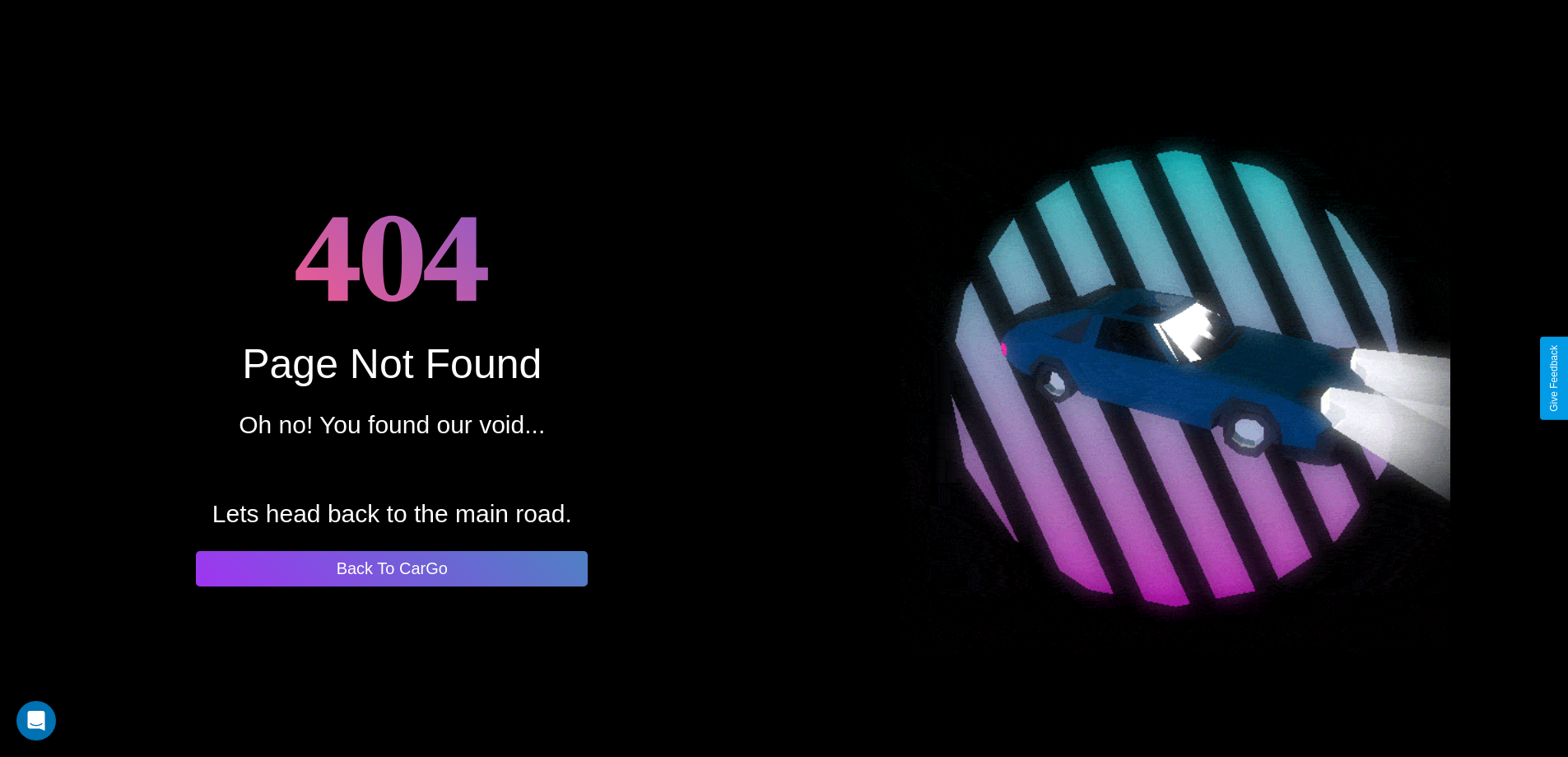
click at [392, 568] on button "Back To CarGo" at bounding box center [391, 569] width 392 height 35
